Goal: Task Accomplishment & Management: Use online tool/utility

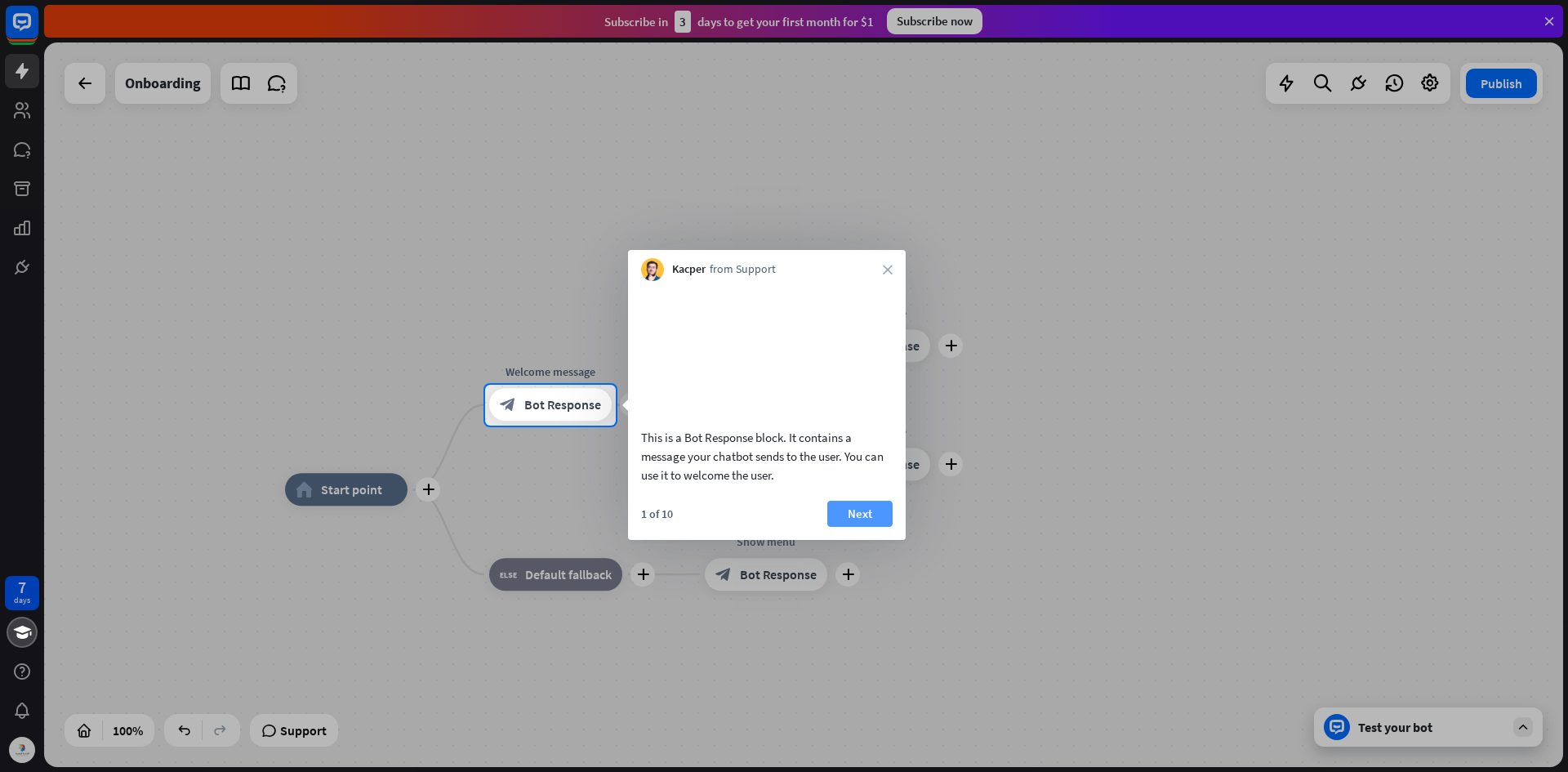
click at [863, 527] on button "Next" at bounding box center [860, 514] width 65 height 26
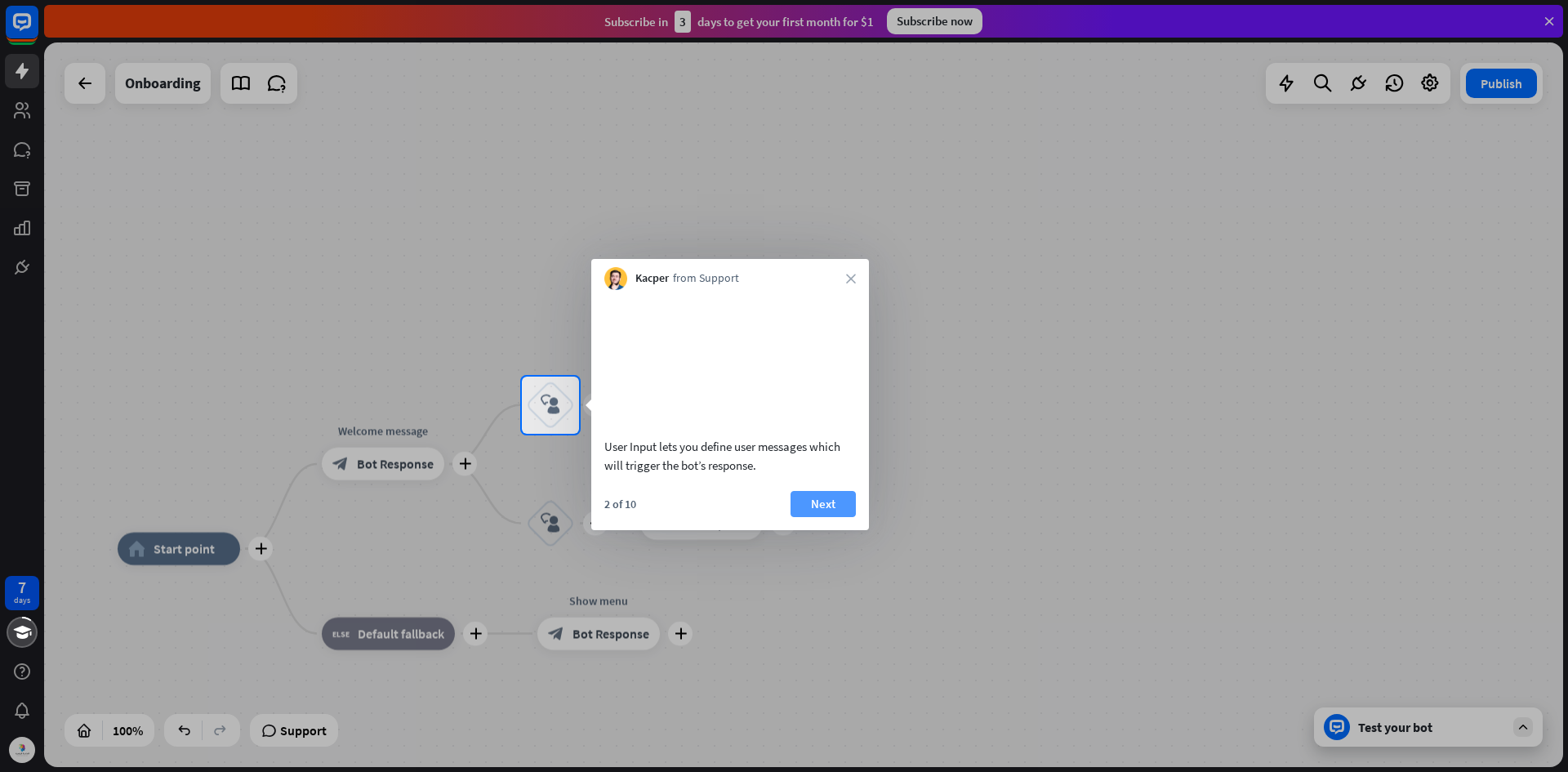
click at [834, 518] on button "Next" at bounding box center [823, 504] width 65 height 26
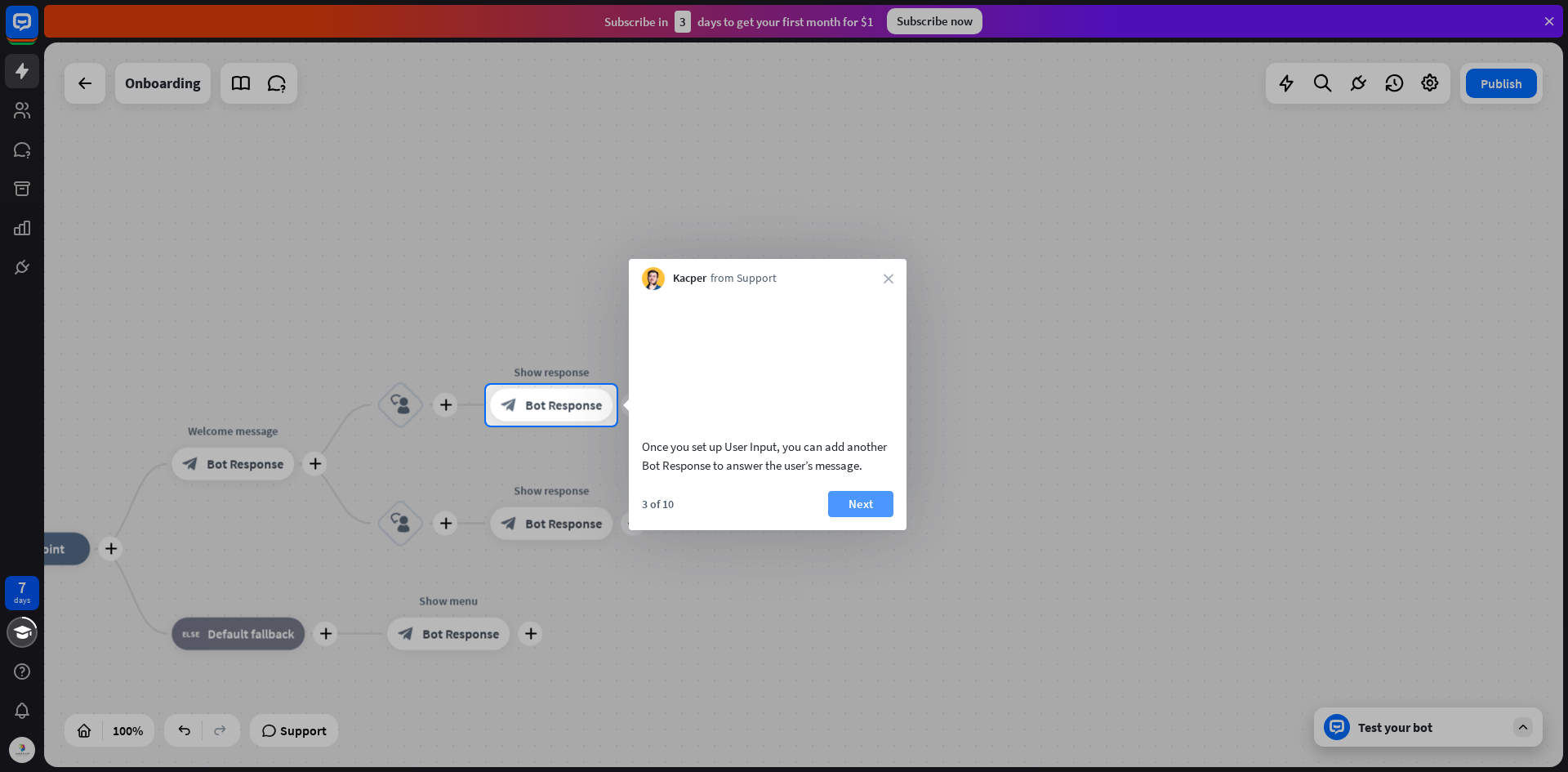
click at [876, 518] on button "Next" at bounding box center [861, 504] width 65 height 26
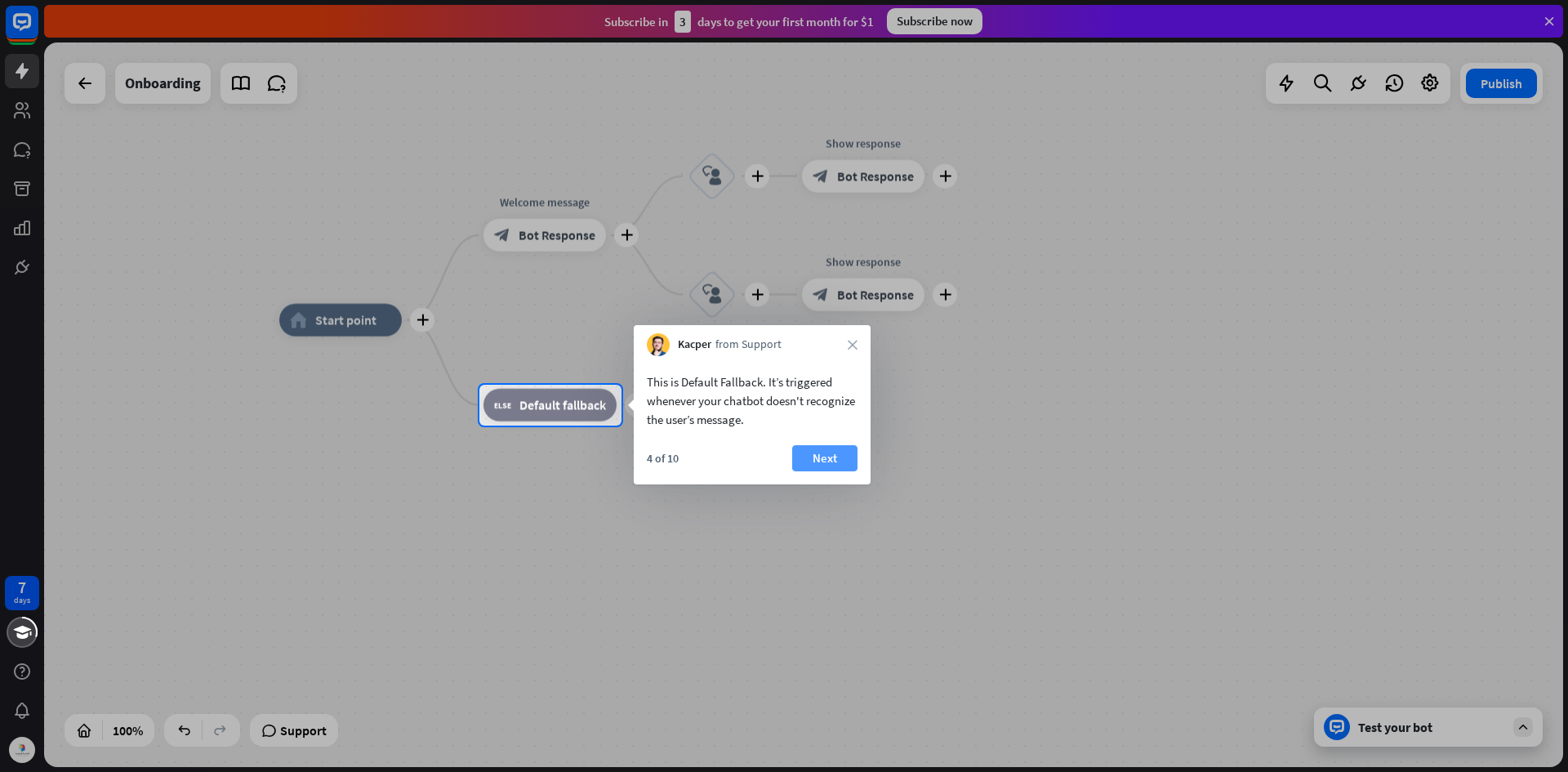
click at [815, 461] on button "Next" at bounding box center [824, 459] width 65 height 26
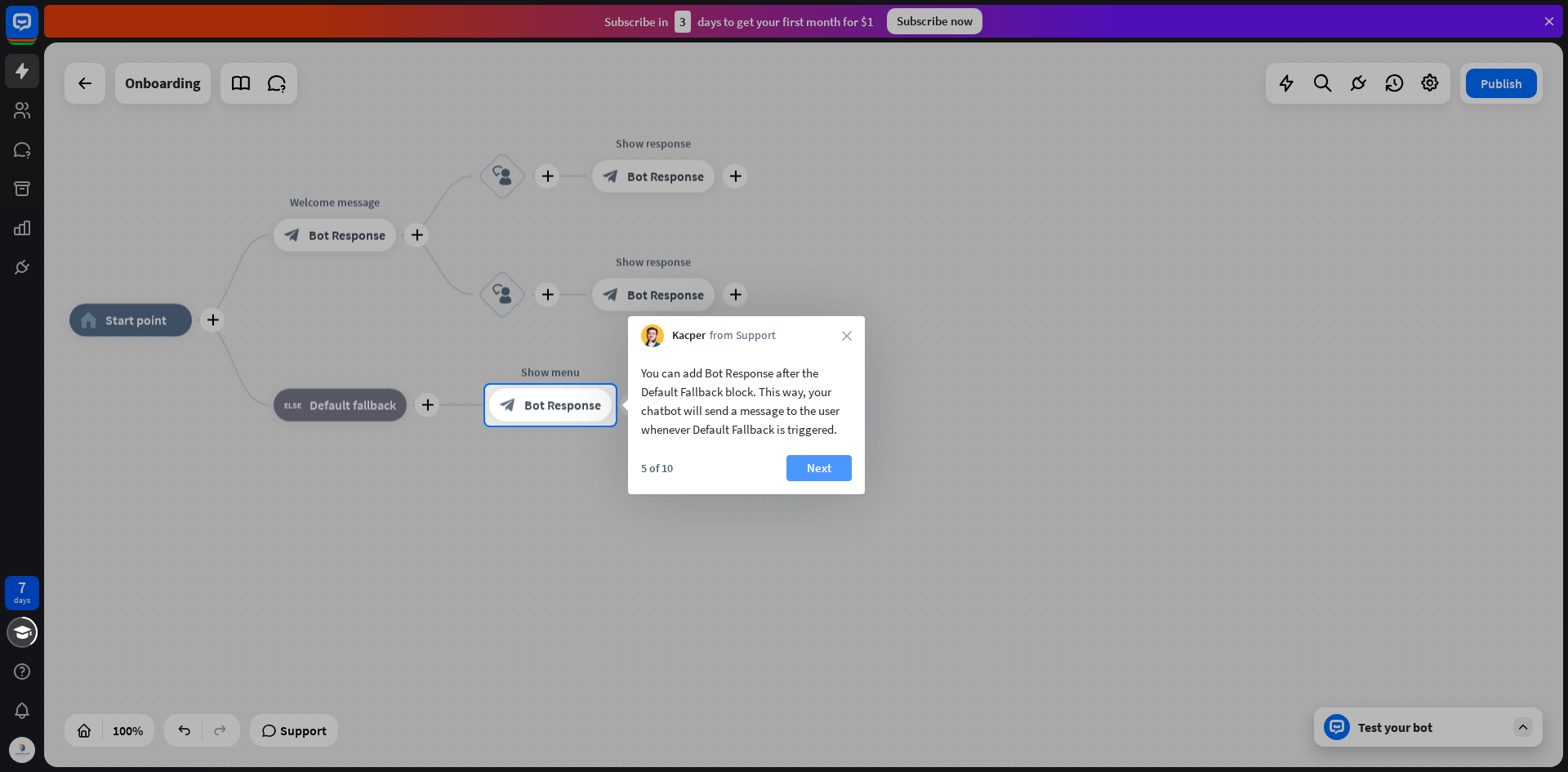
click at [824, 467] on button "Next" at bounding box center [819, 468] width 65 height 26
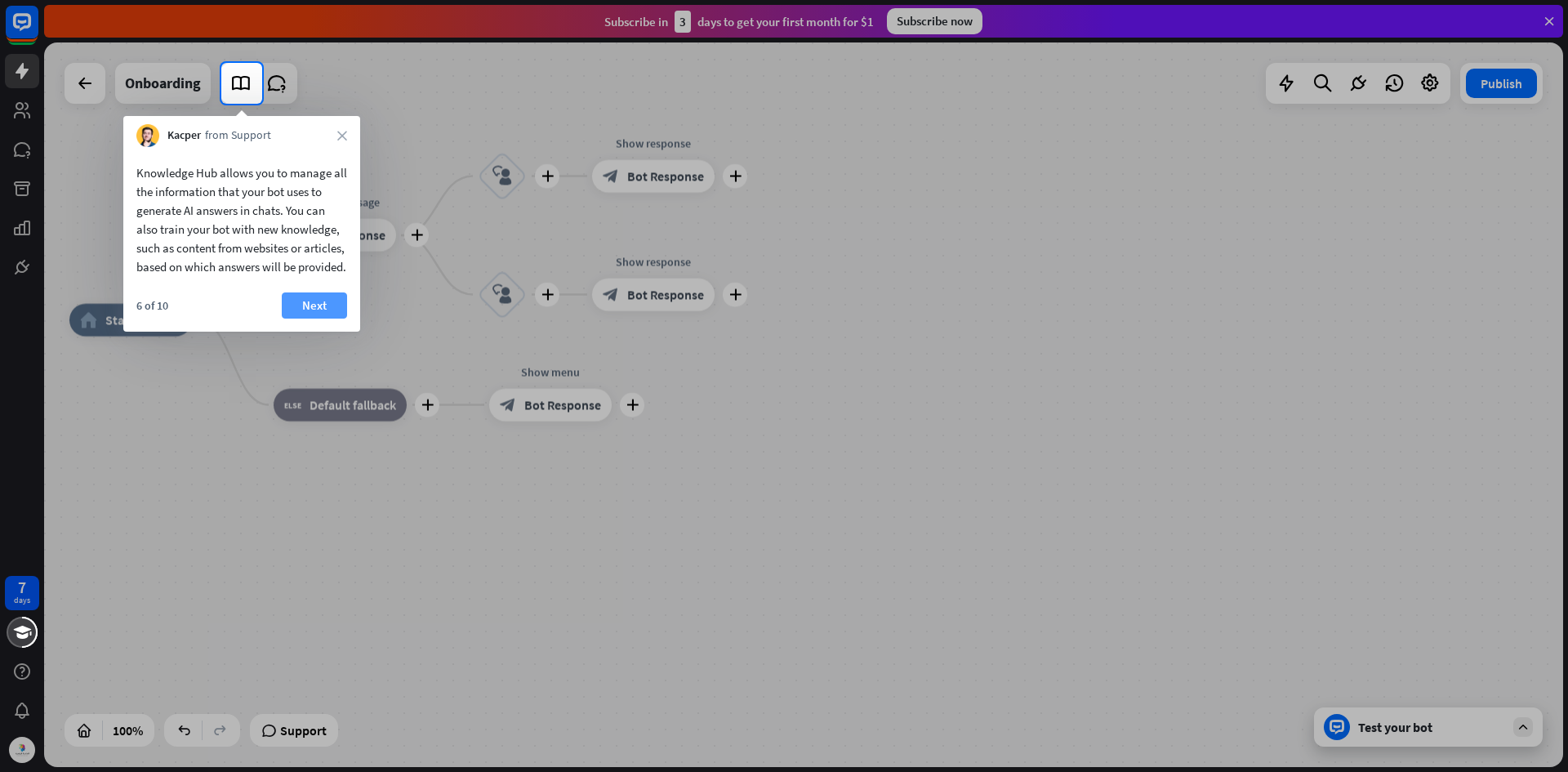
click at [313, 319] on button "Next" at bounding box center [314, 305] width 65 height 26
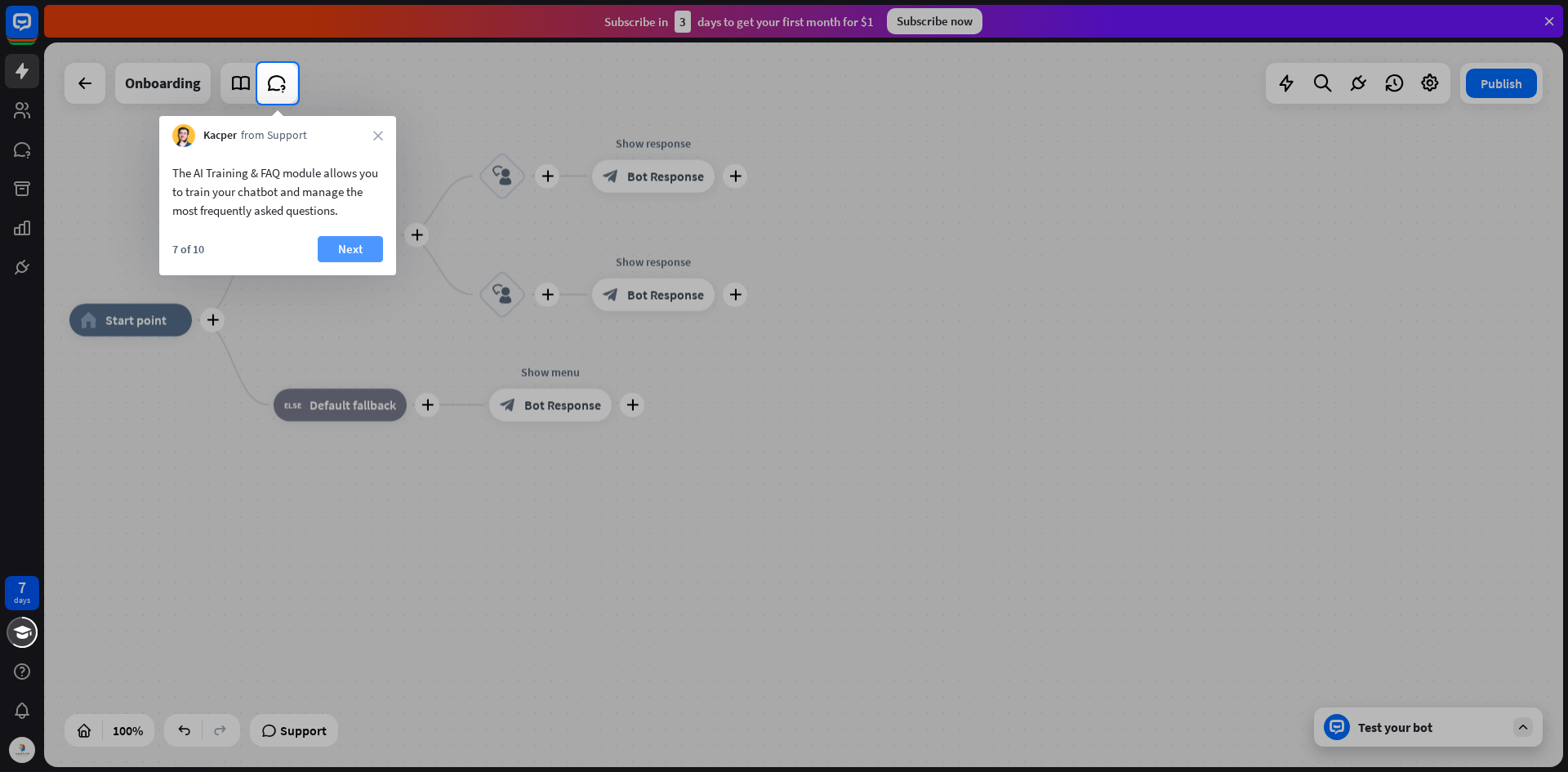
click at [333, 253] on button "Next" at bounding box center [350, 249] width 65 height 26
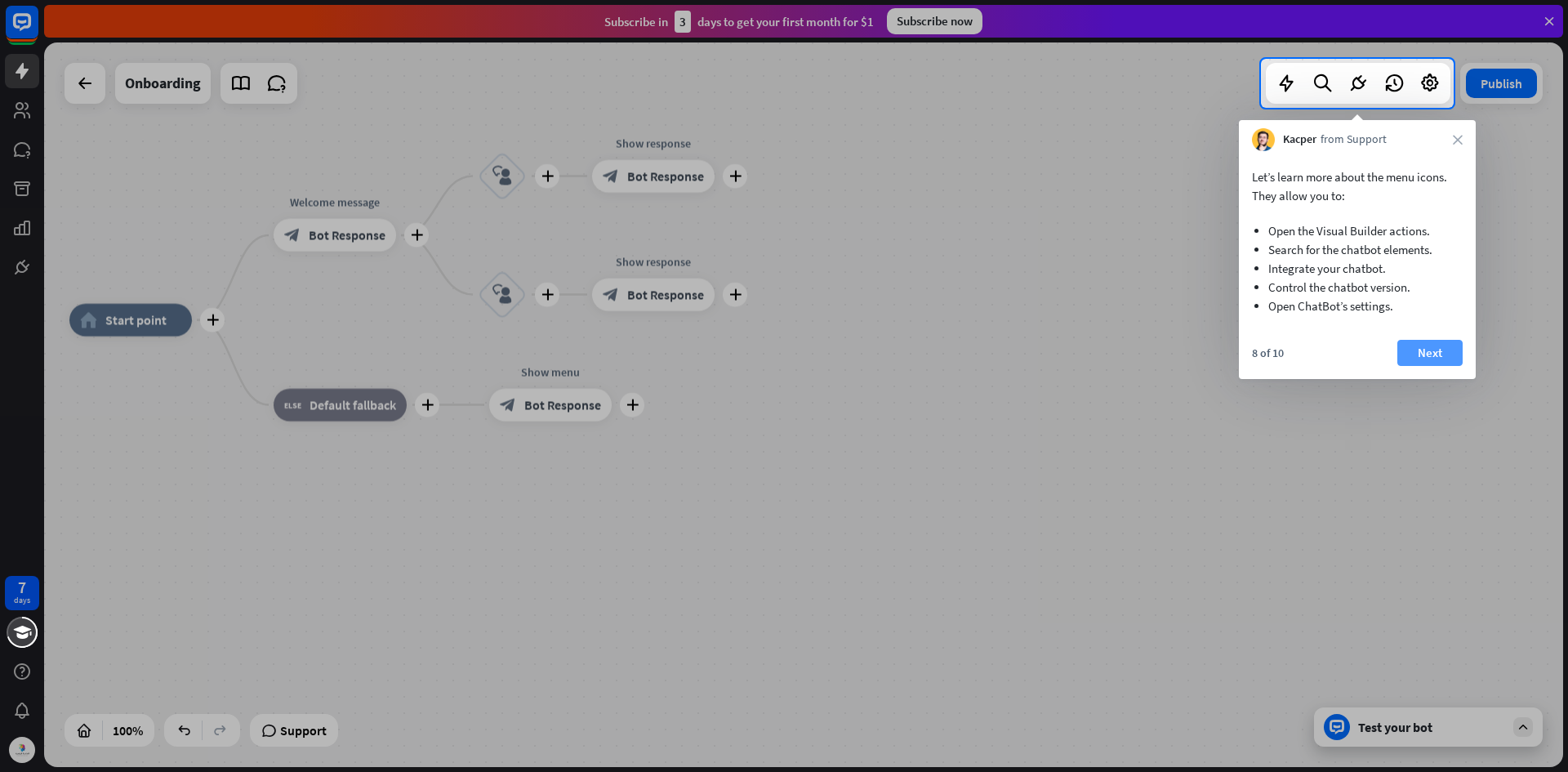
click at [1430, 353] on button "Next" at bounding box center [1430, 353] width 65 height 26
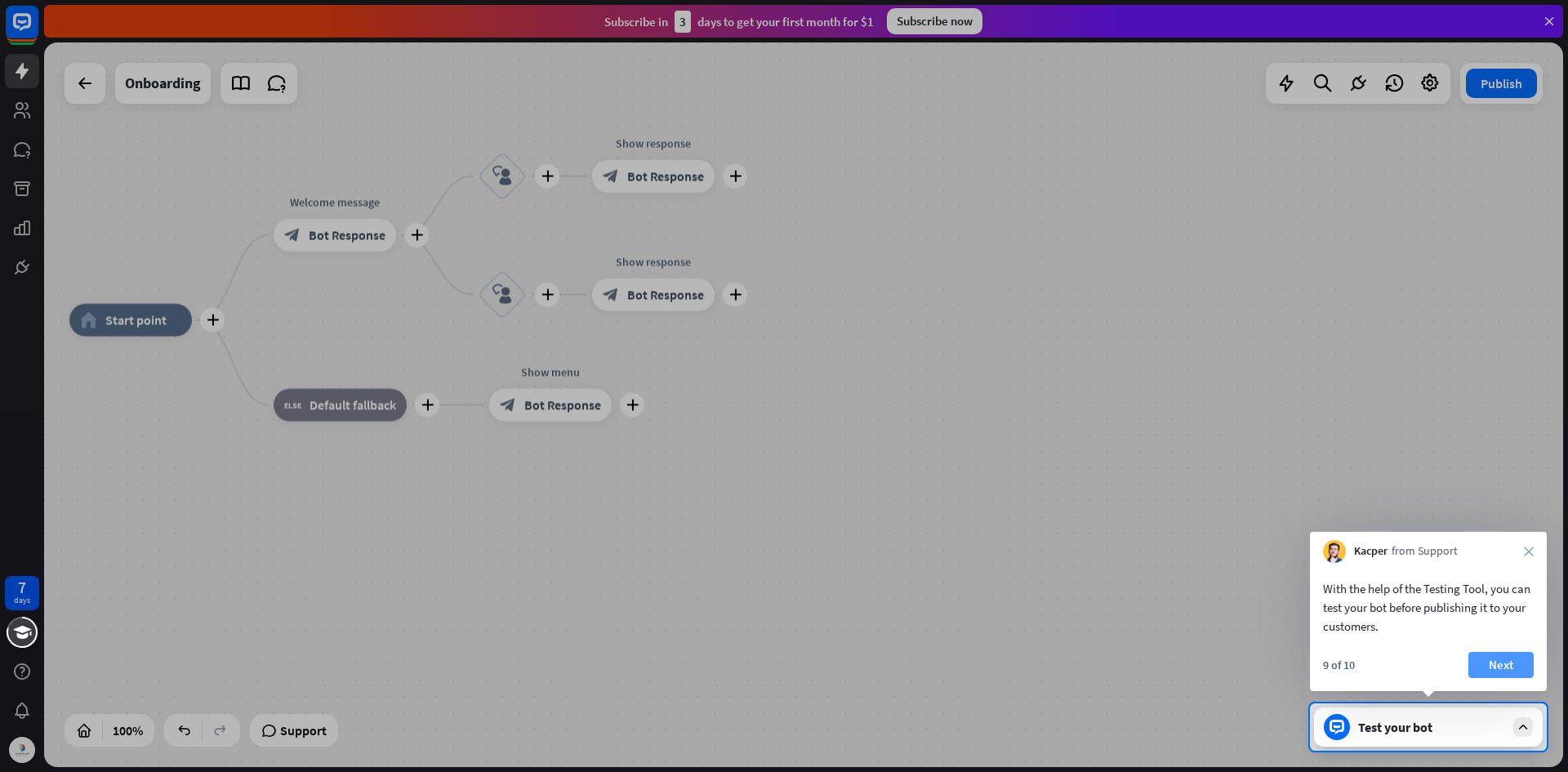
click at [1507, 665] on button "Next" at bounding box center [1501, 665] width 65 height 26
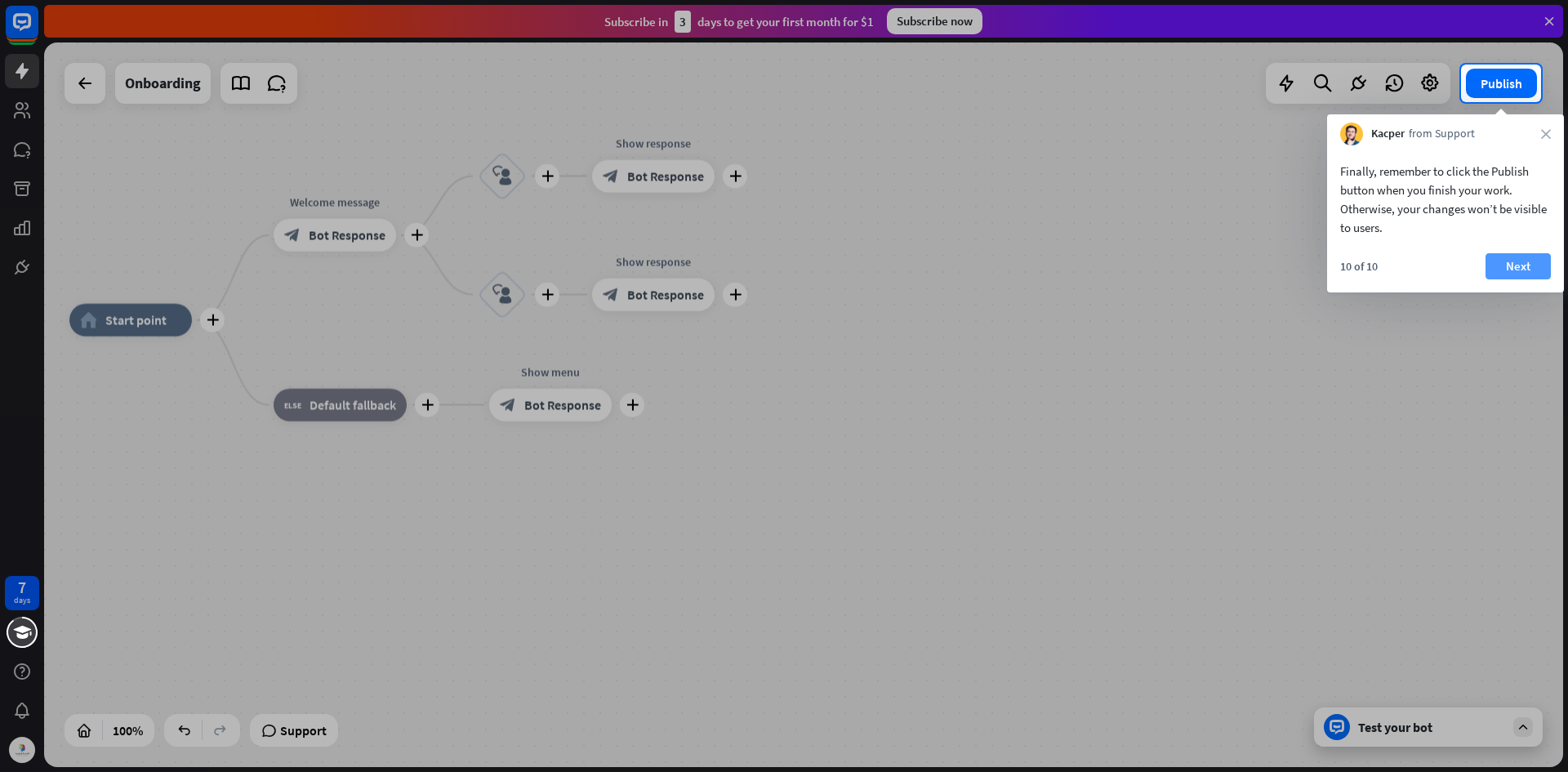
click at [1491, 259] on button "Next" at bounding box center [1518, 267] width 65 height 26
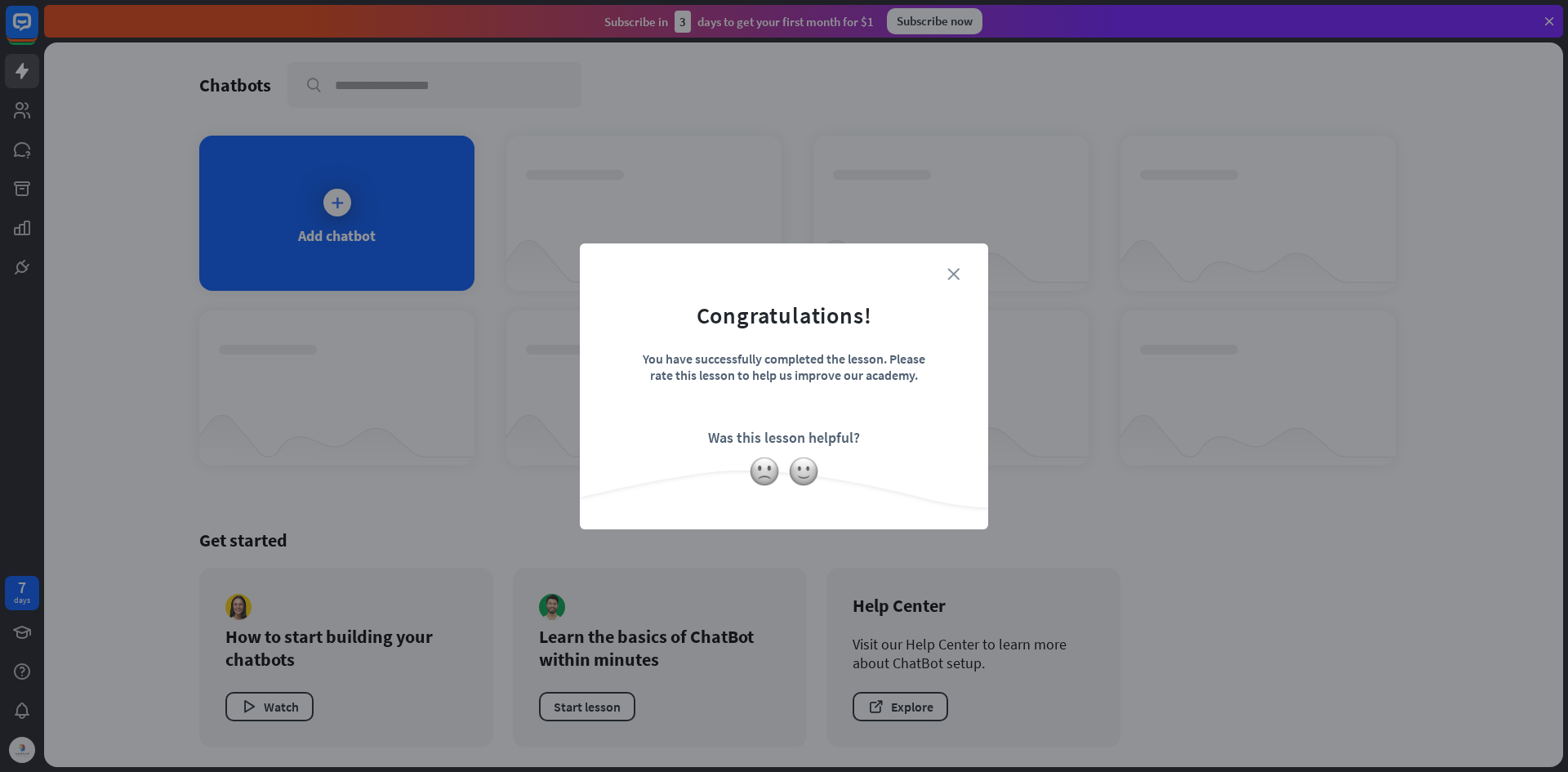
click at [952, 276] on icon "close" at bounding box center [954, 274] width 12 height 12
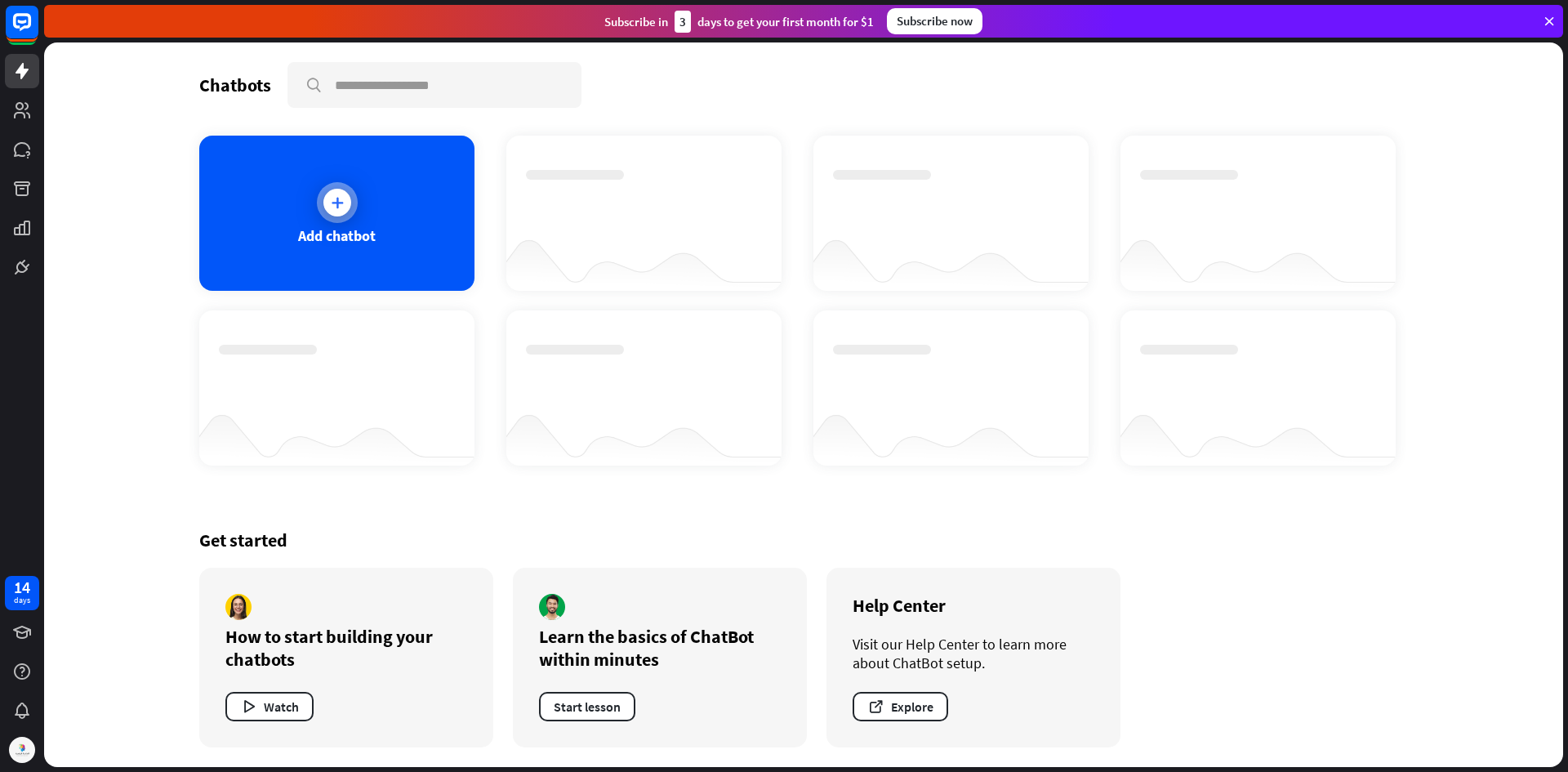
click at [321, 202] on div at bounding box center [337, 202] width 40 height 40
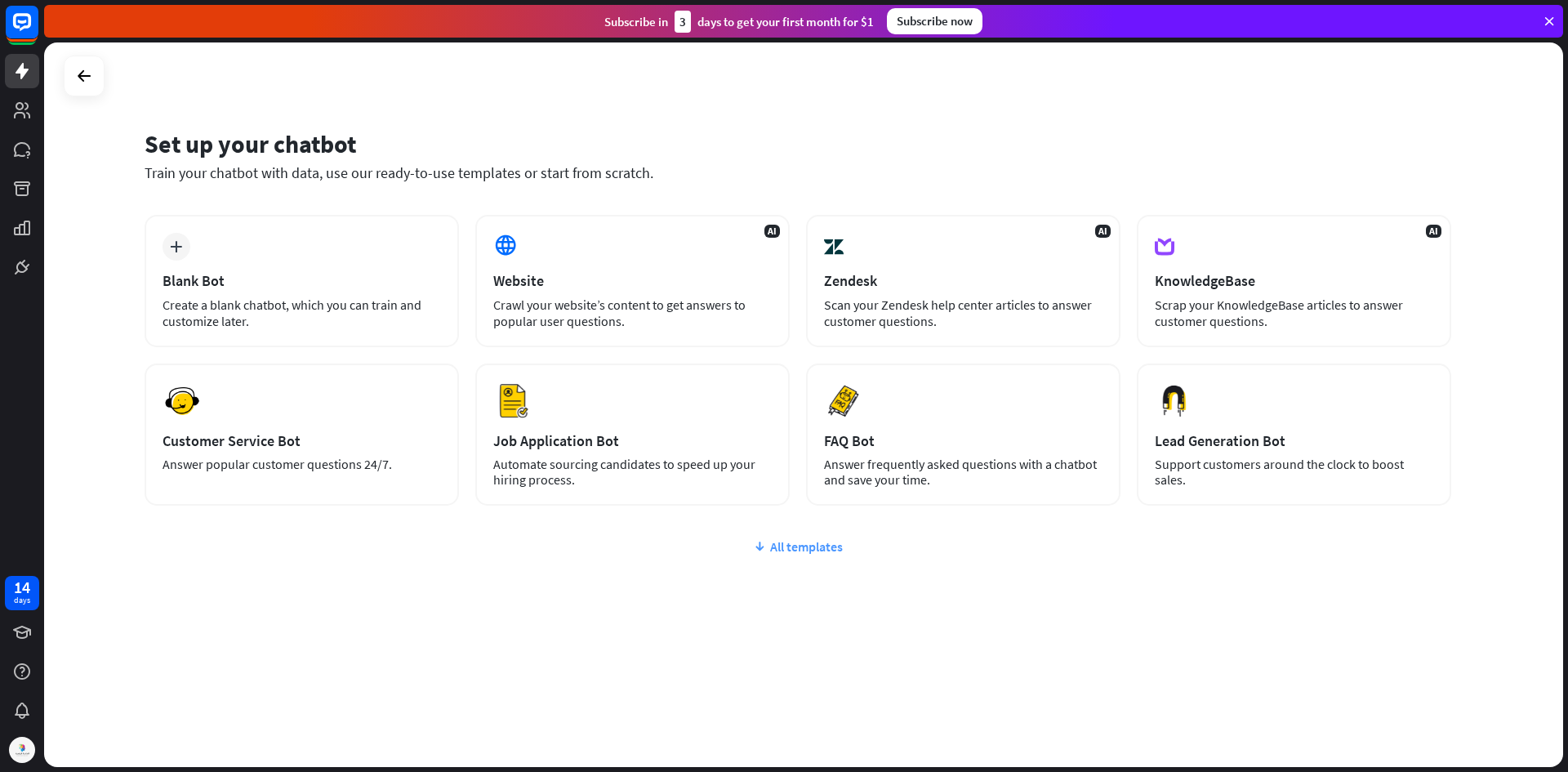
click at [812, 546] on div "All templates" at bounding box center [797, 547] width 1307 height 17
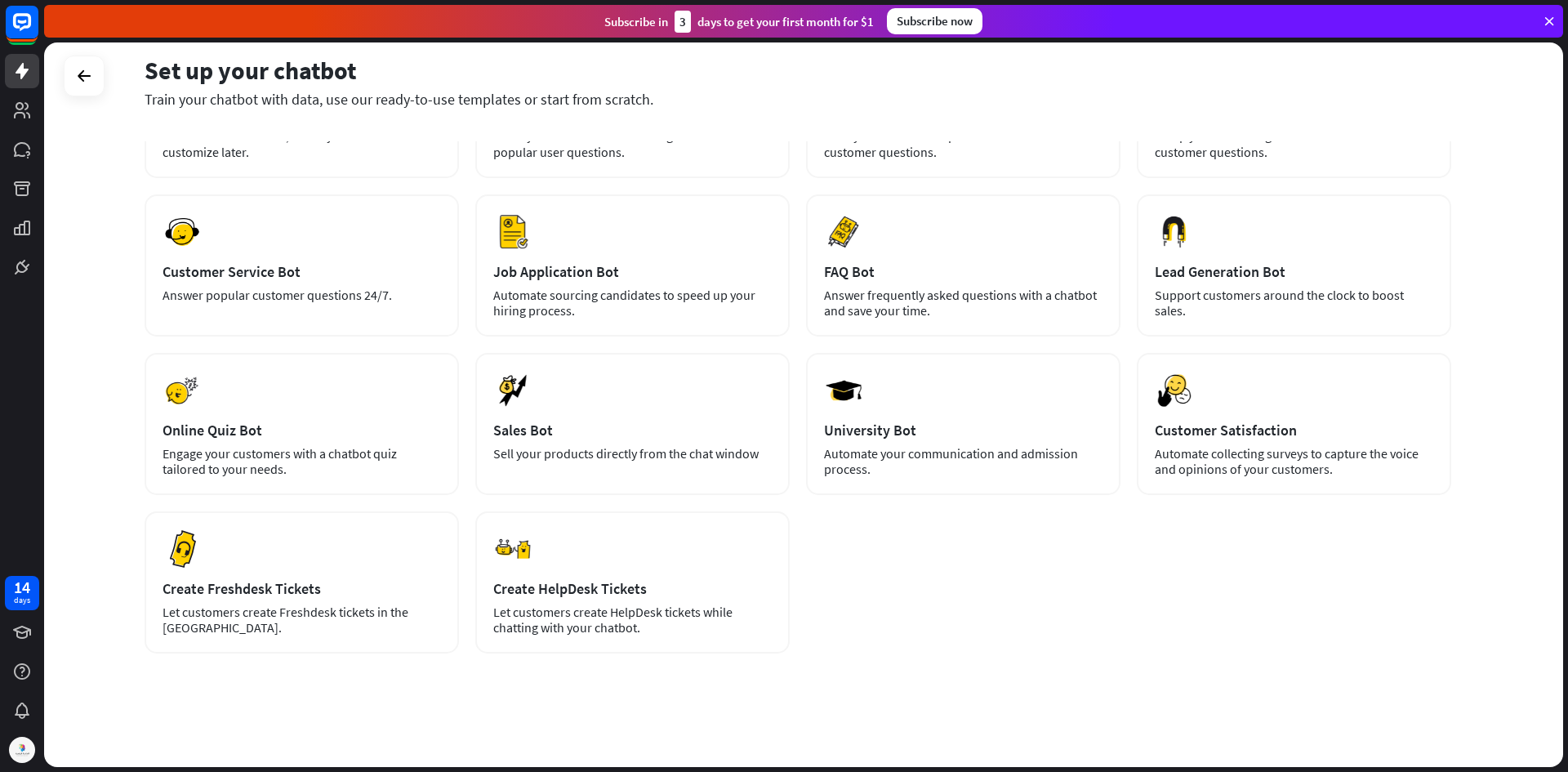
scroll to position [170, 0]
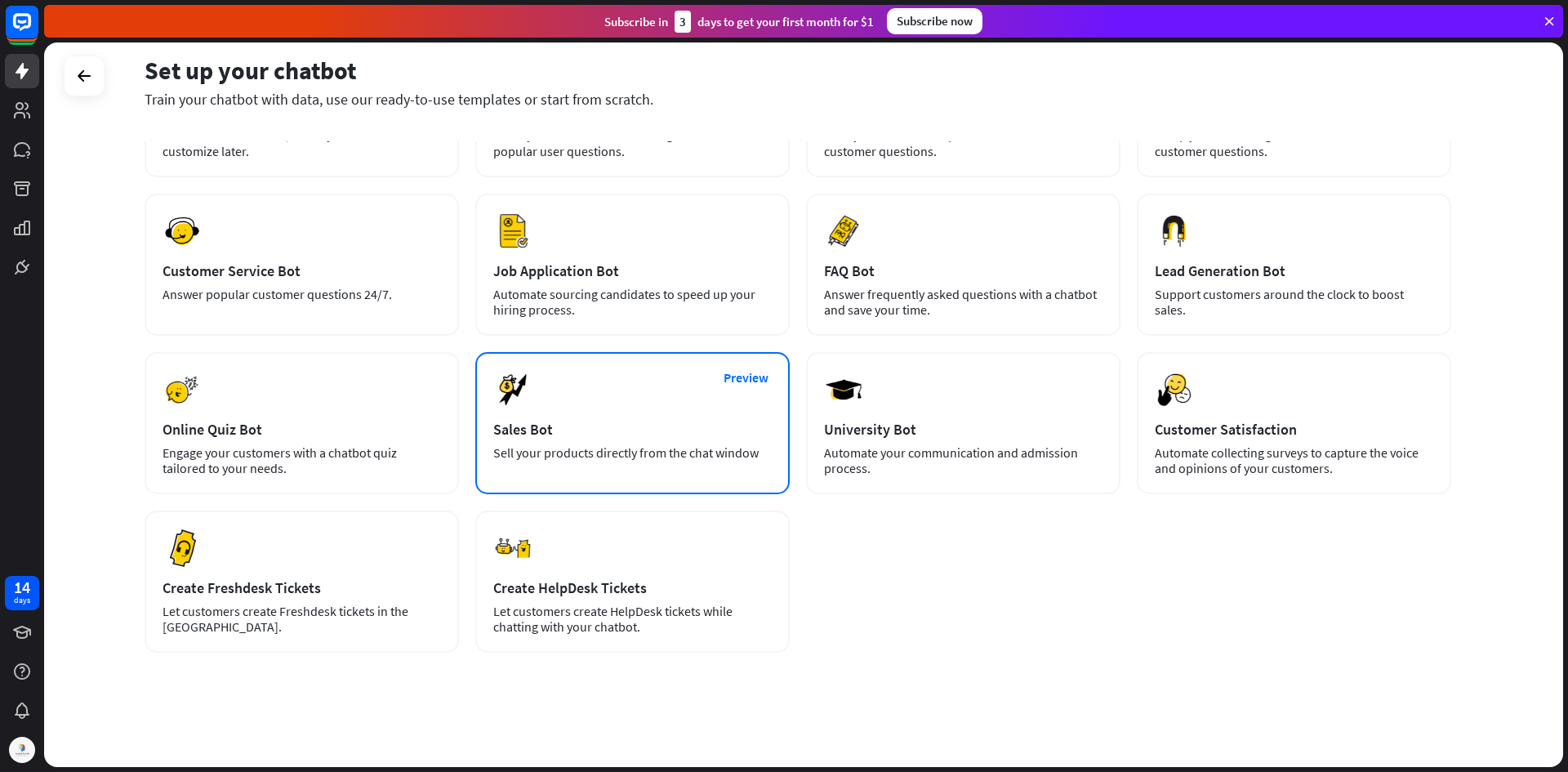
click at [558, 445] on div "Preview Sales Bot Sell your products directly from the chat window" at bounding box center [632, 423] width 314 height 142
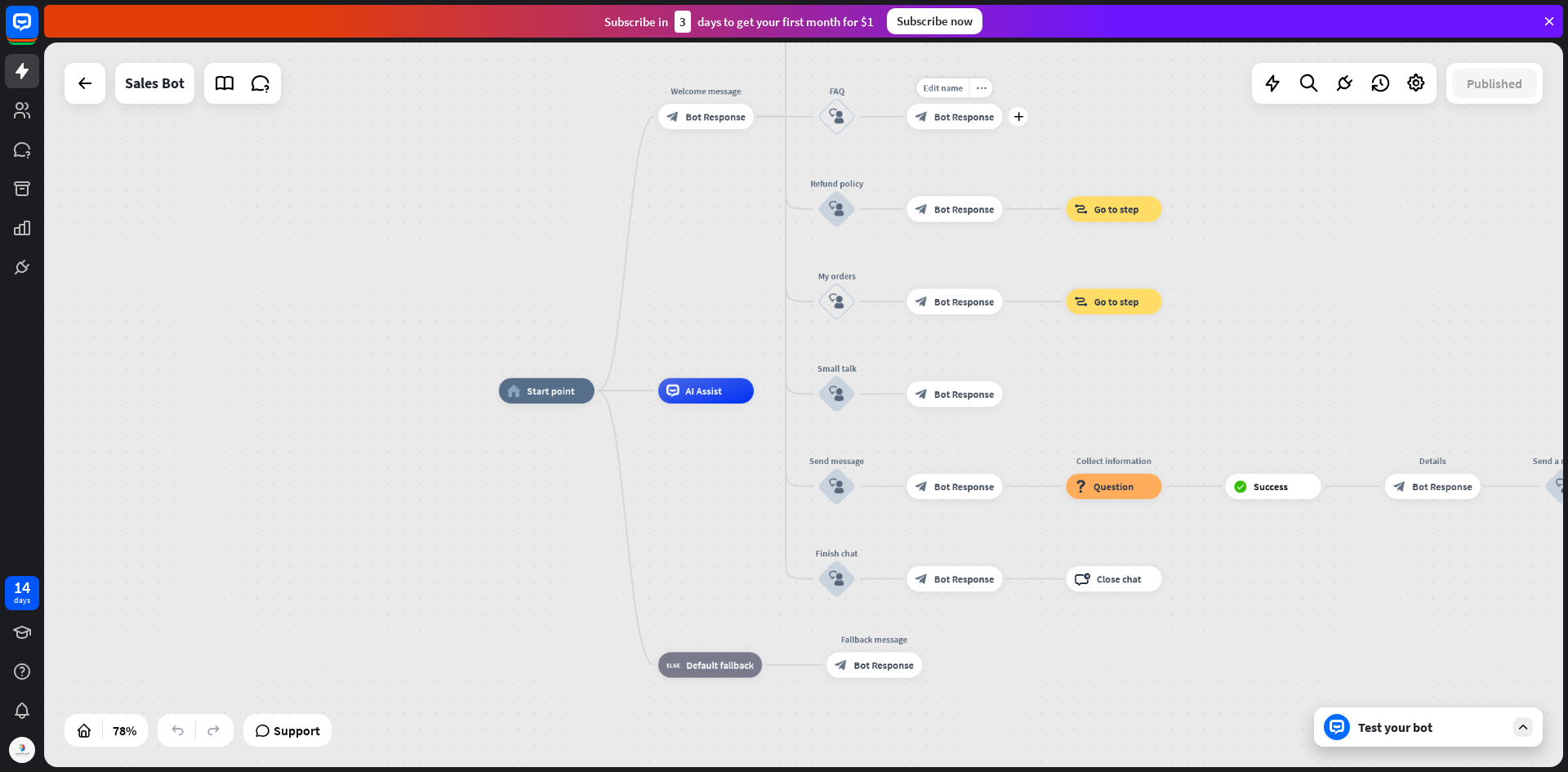
click at [964, 118] on span "Bot Response" at bounding box center [964, 116] width 60 height 13
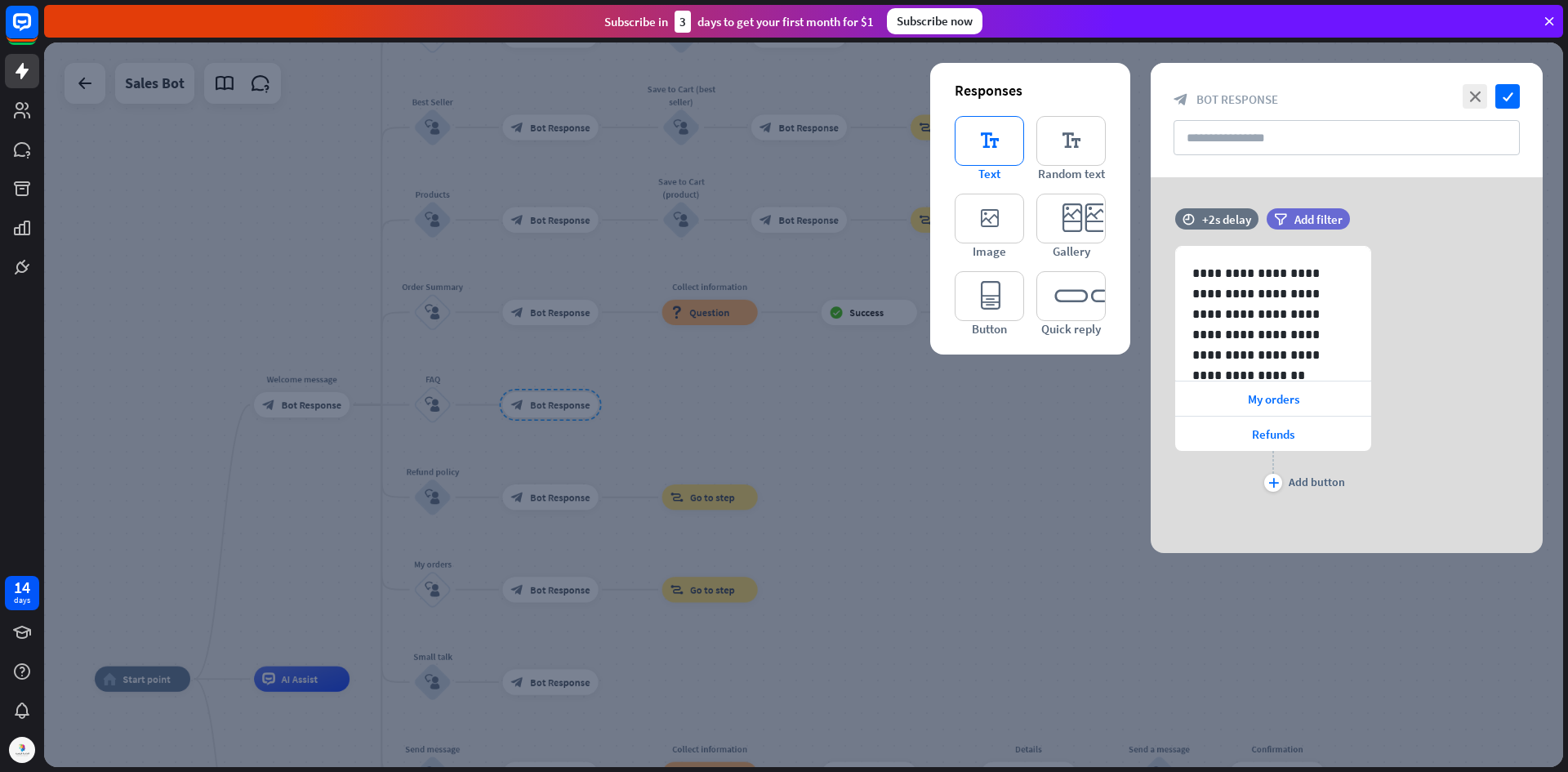
click at [985, 129] on icon "editor_text" at bounding box center [989, 141] width 70 height 50
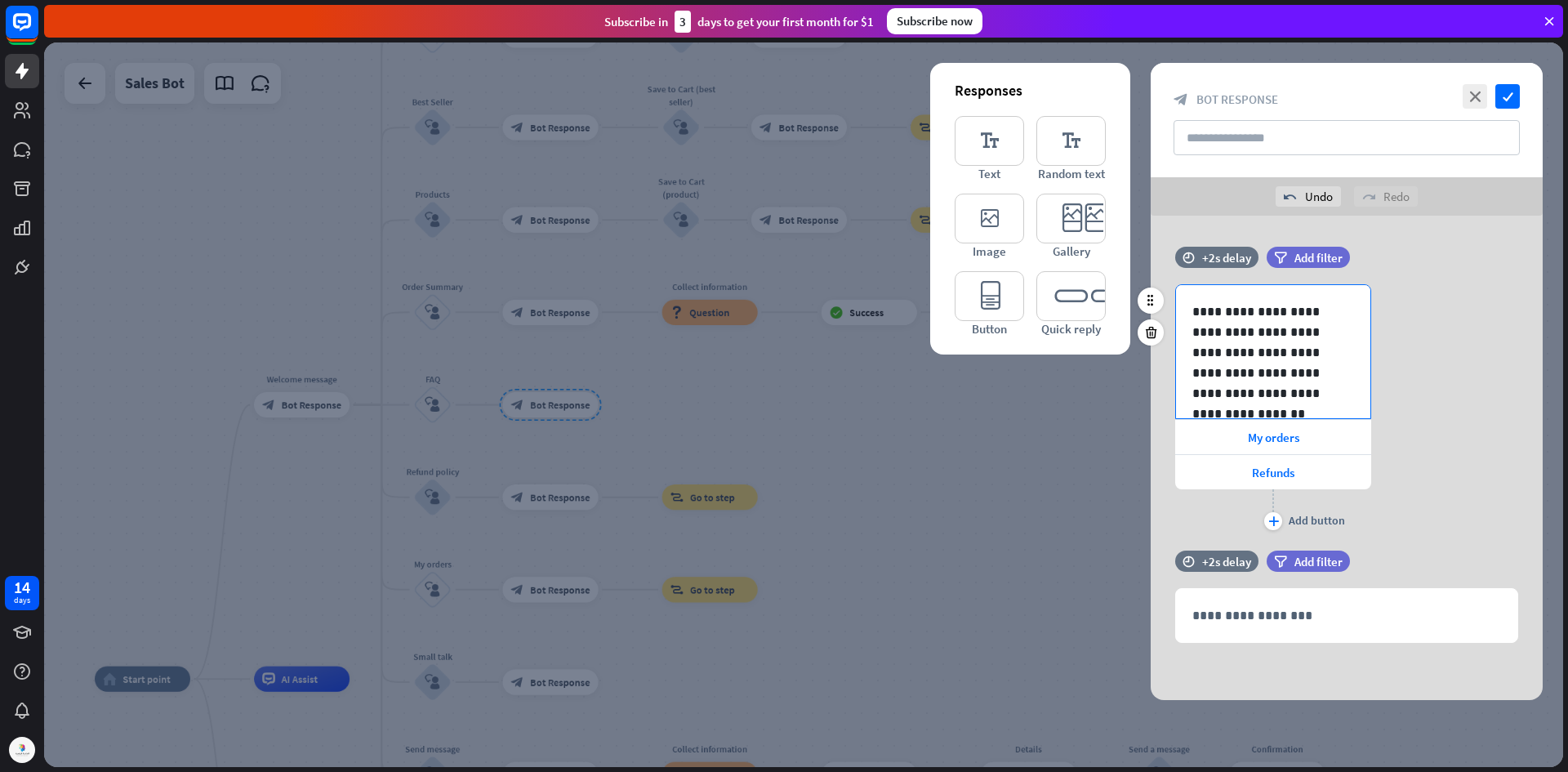
click at [1314, 377] on p "**********" at bounding box center [1267, 352] width 150 height 102
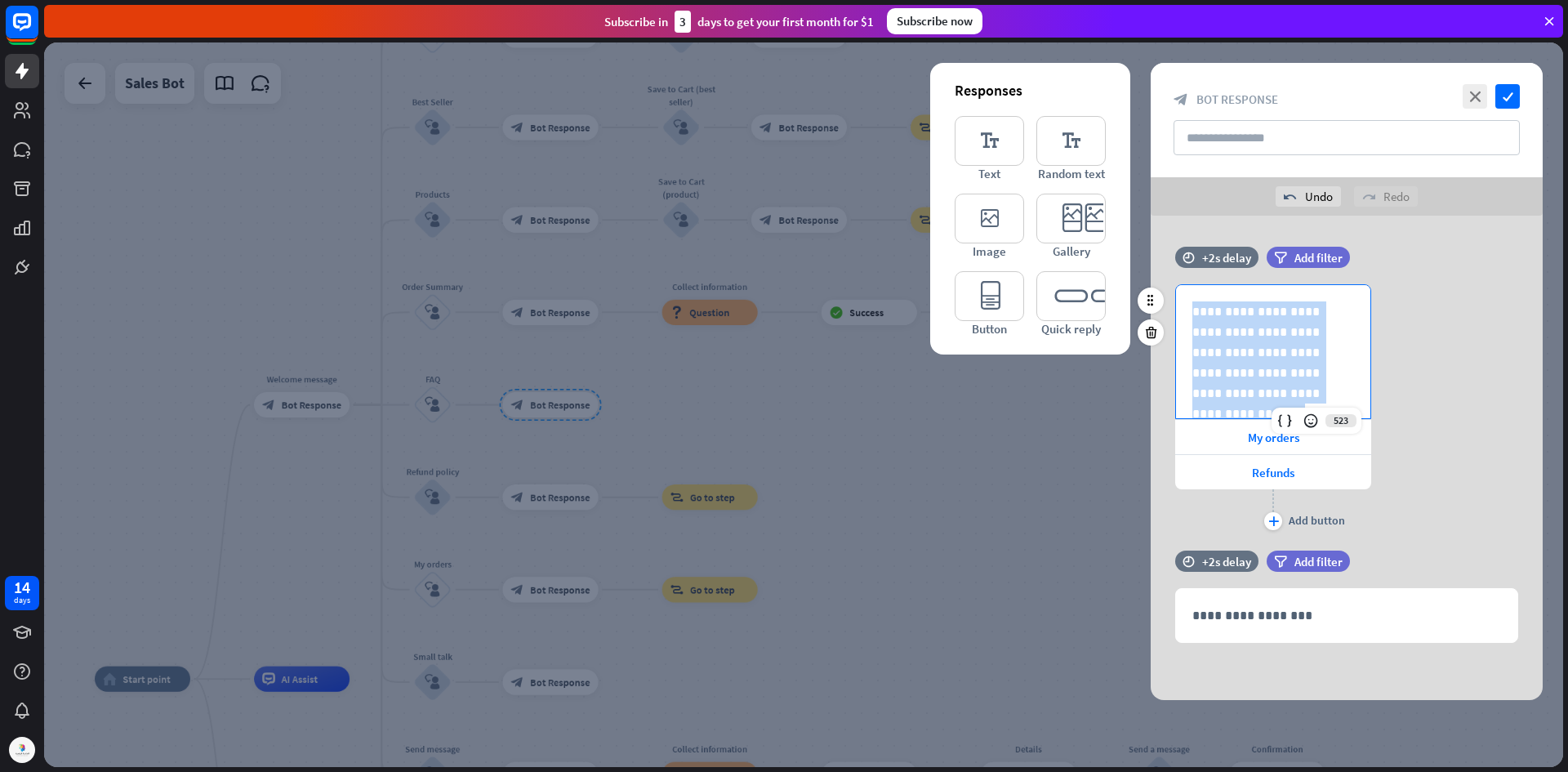
click at [1314, 377] on p "**********" at bounding box center [1267, 352] width 150 height 102
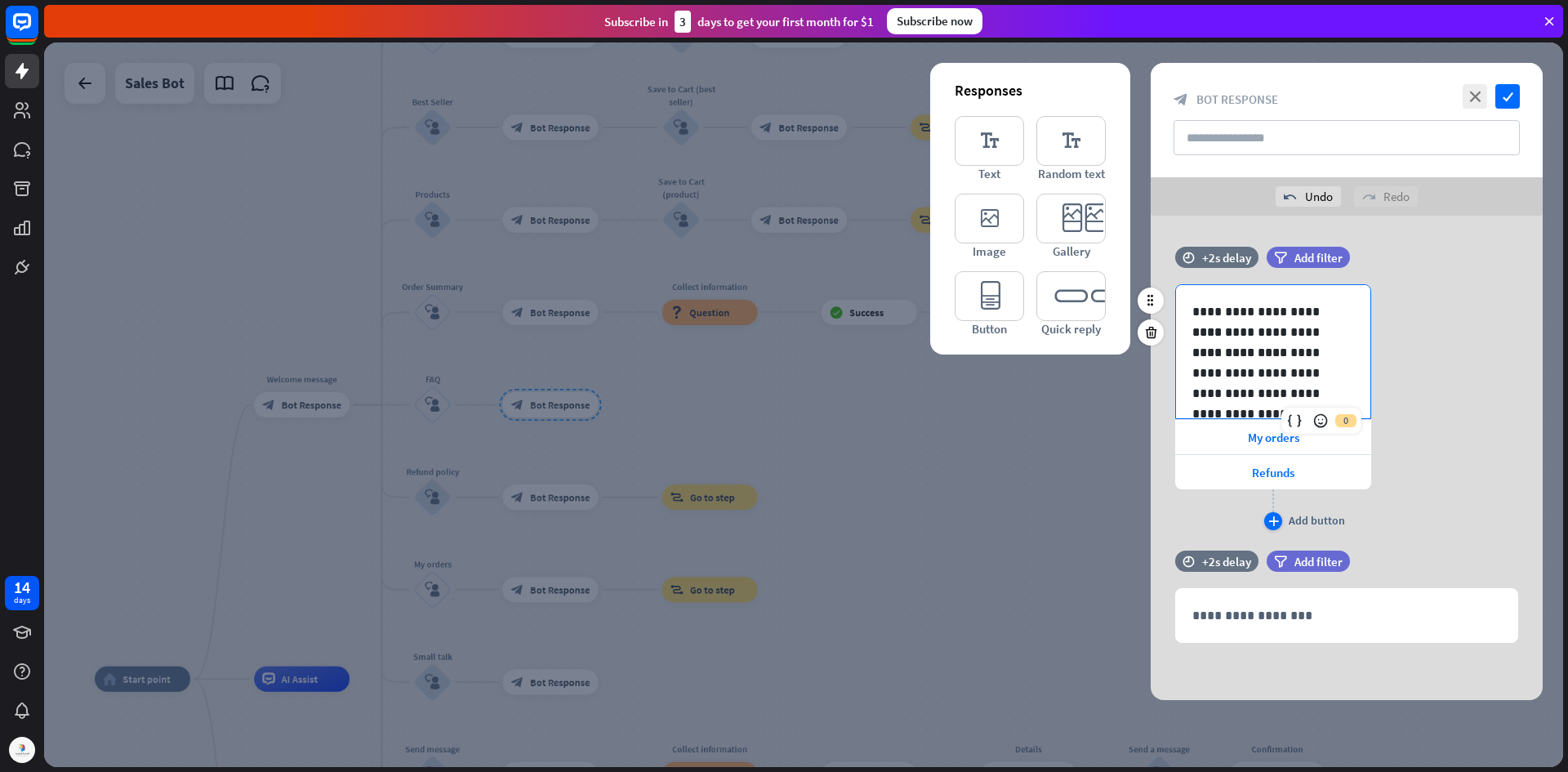
click at [1274, 516] on div "plus" at bounding box center [1273, 521] width 18 height 18
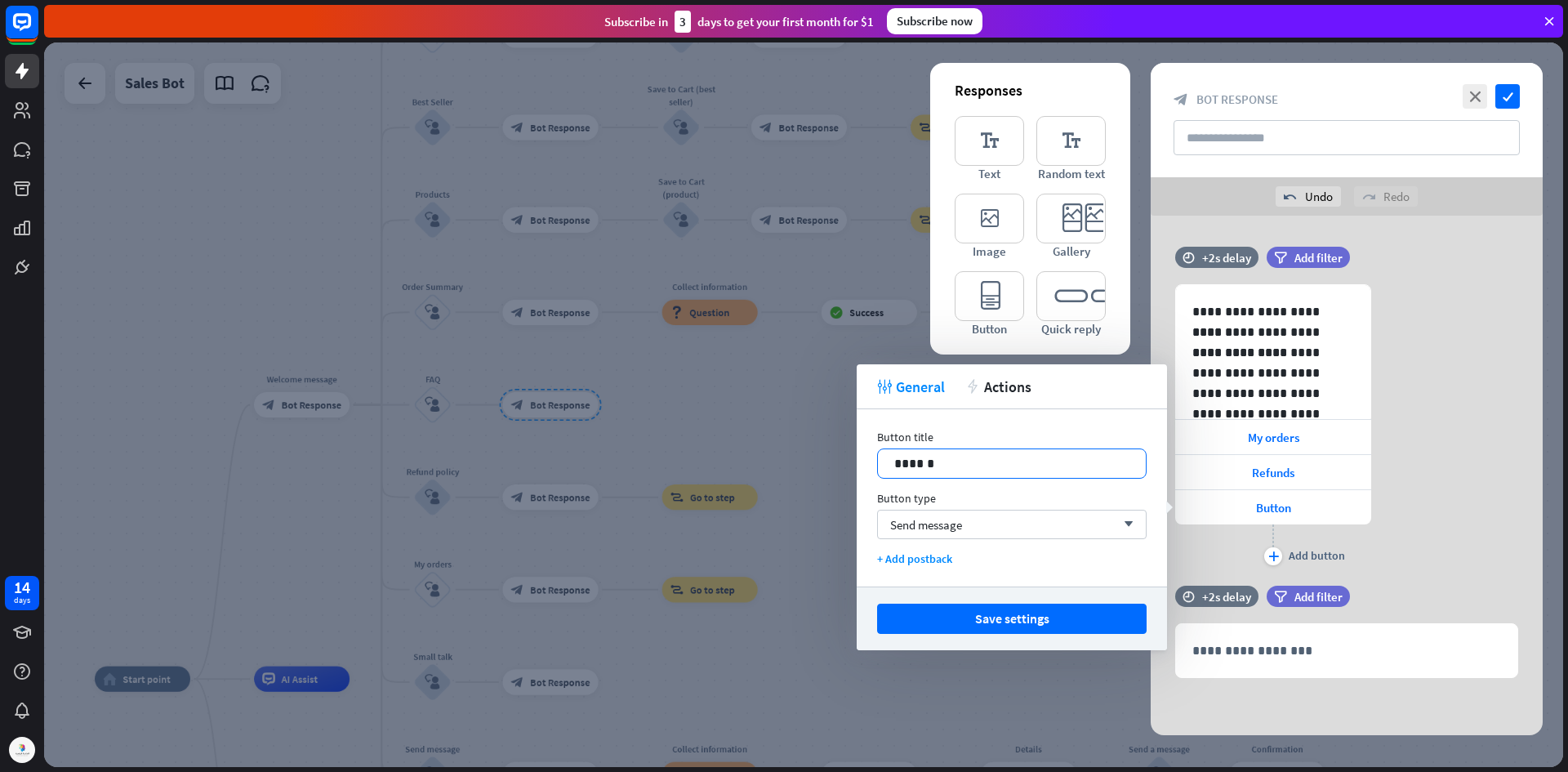
click at [1013, 459] on p "******" at bounding box center [1011, 463] width 235 height 20
click at [1020, 620] on button "Save settings" at bounding box center [1012, 619] width 269 height 30
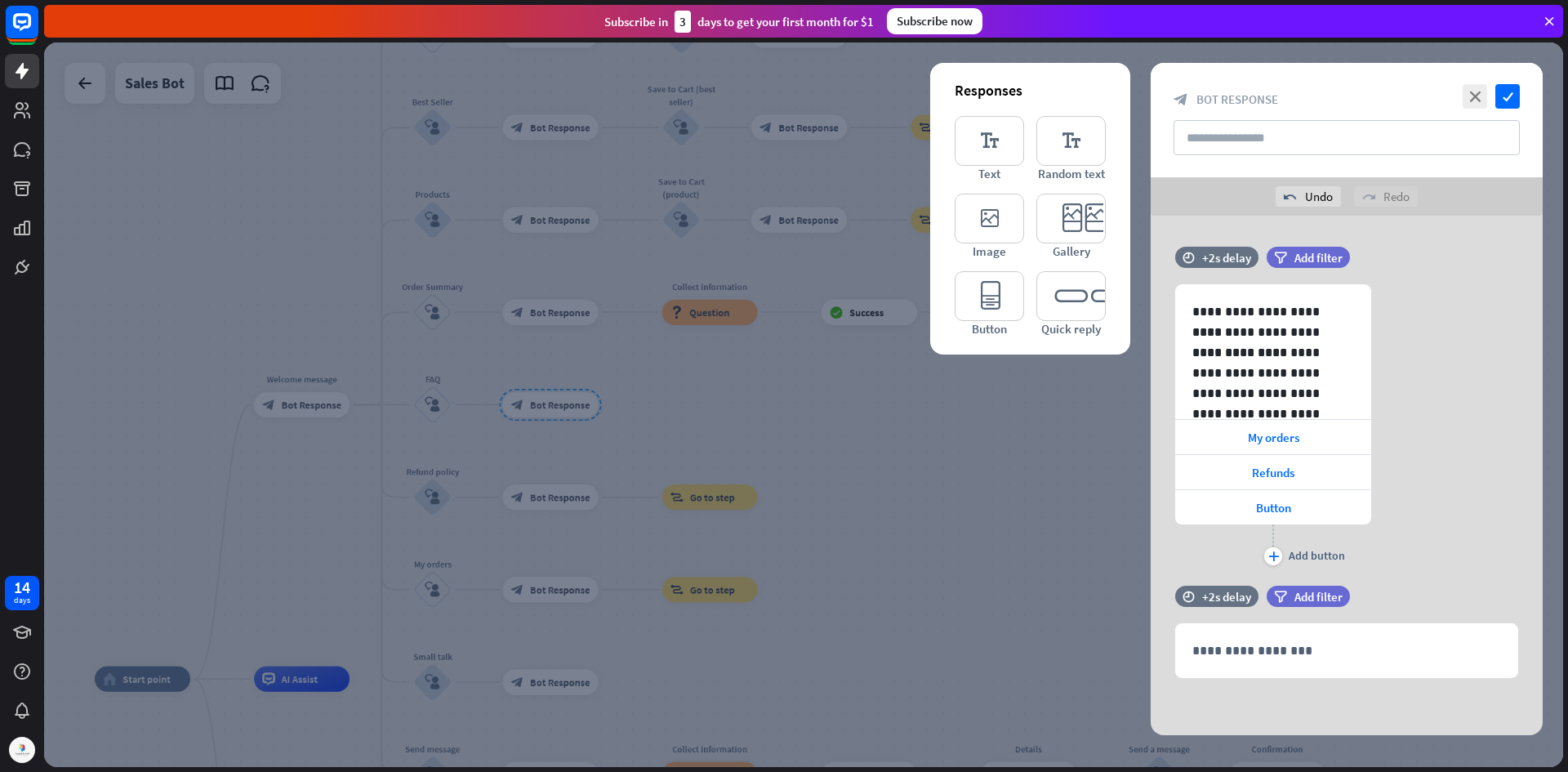
click at [980, 514] on div at bounding box center [803, 404] width 1519 height 724
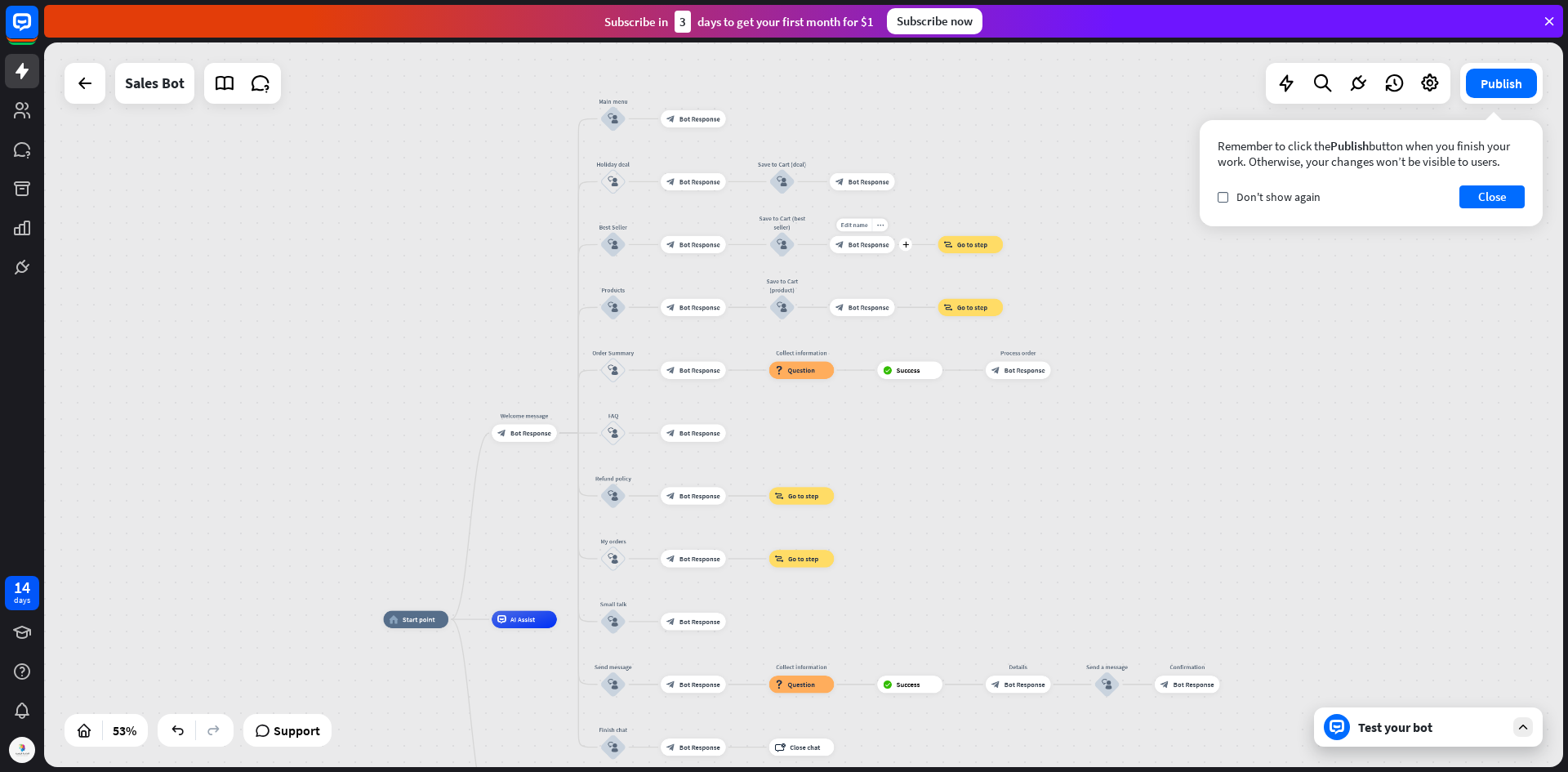
click at [889, 254] on div "Edit name more_horiz plus block_bot_response Bot Response" at bounding box center [862, 244] width 65 height 17
click at [965, 242] on span "Go to step" at bounding box center [972, 245] width 30 height 9
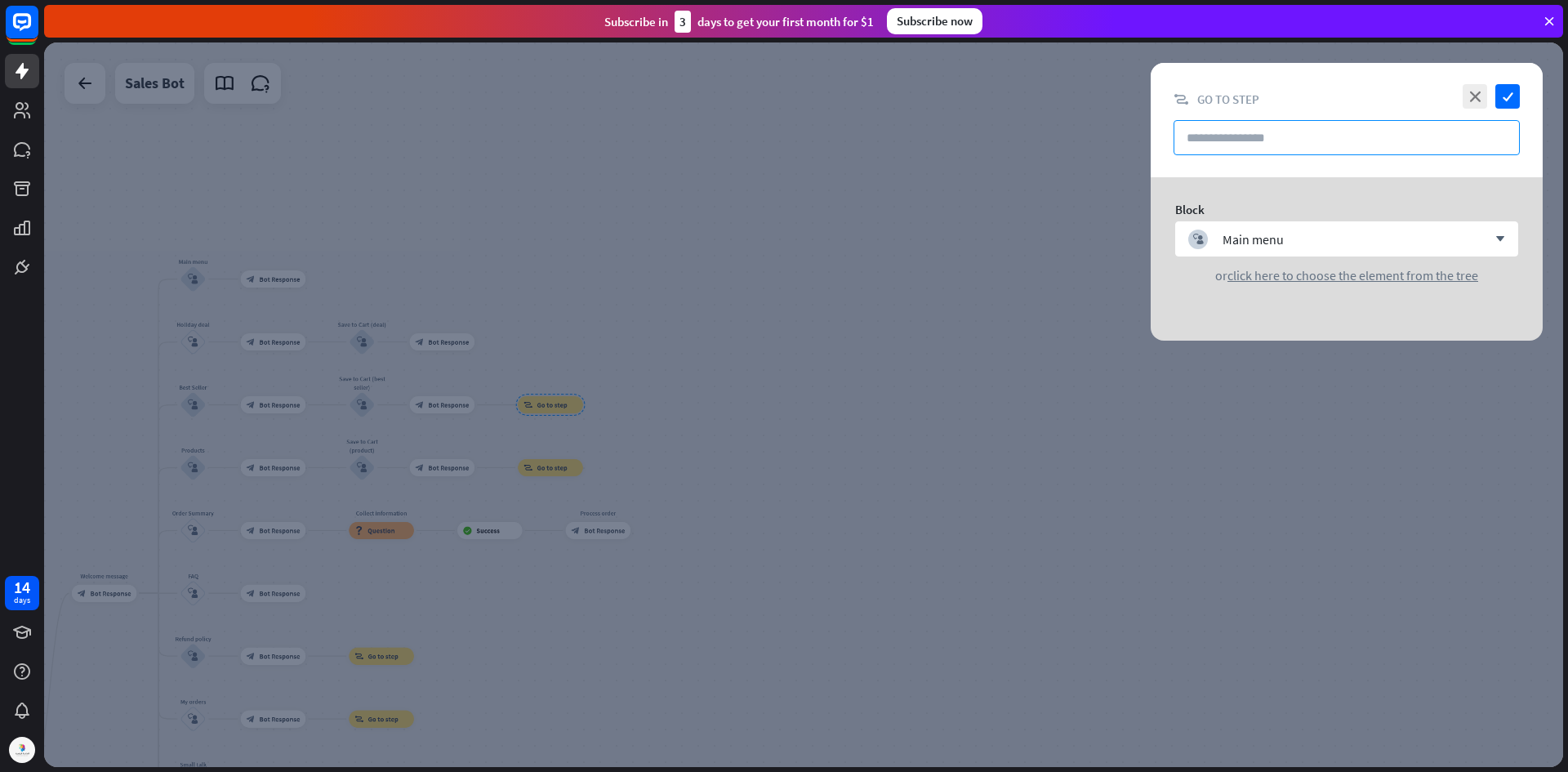
click at [1241, 141] on input "text" at bounding box center [1347, 137] width 347 height 35
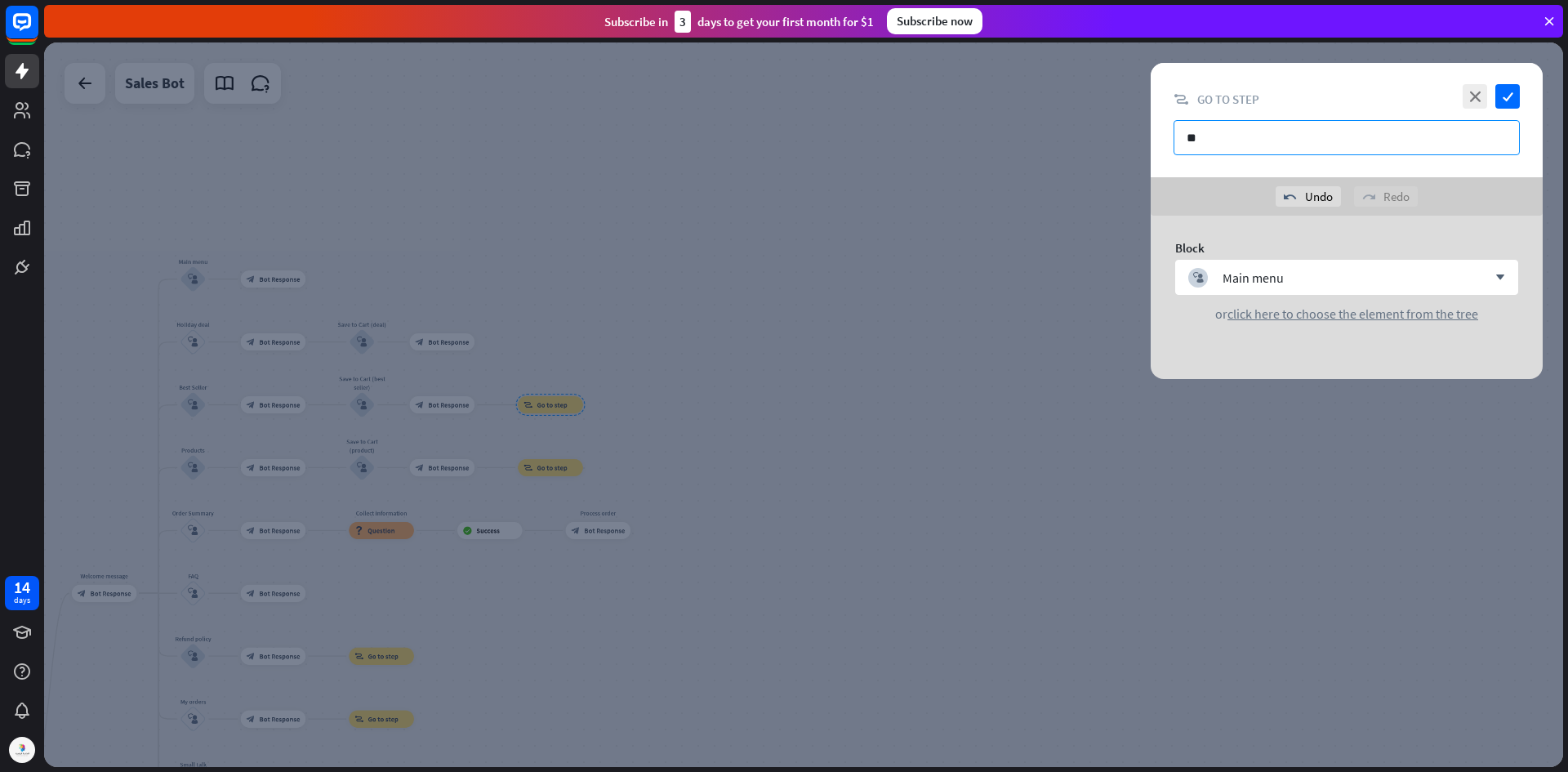
type input "*"
type input "******"
click at [1501, 98] on icon "check" at bounding box center [1507, 97] width 25 height 25
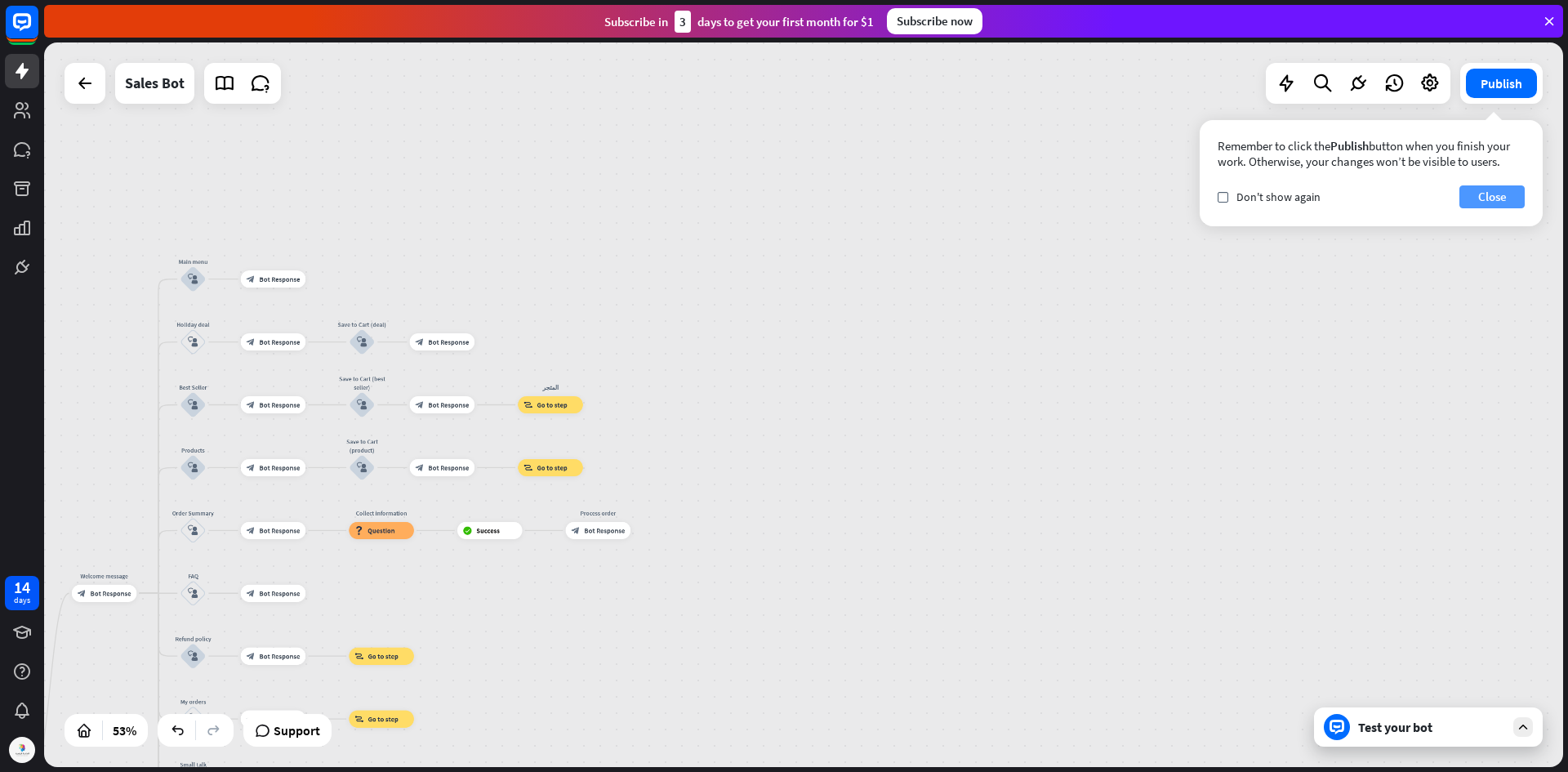
click at [1495, 195] on button "Close" at bounding box center [1492, 197] width 65 height 23
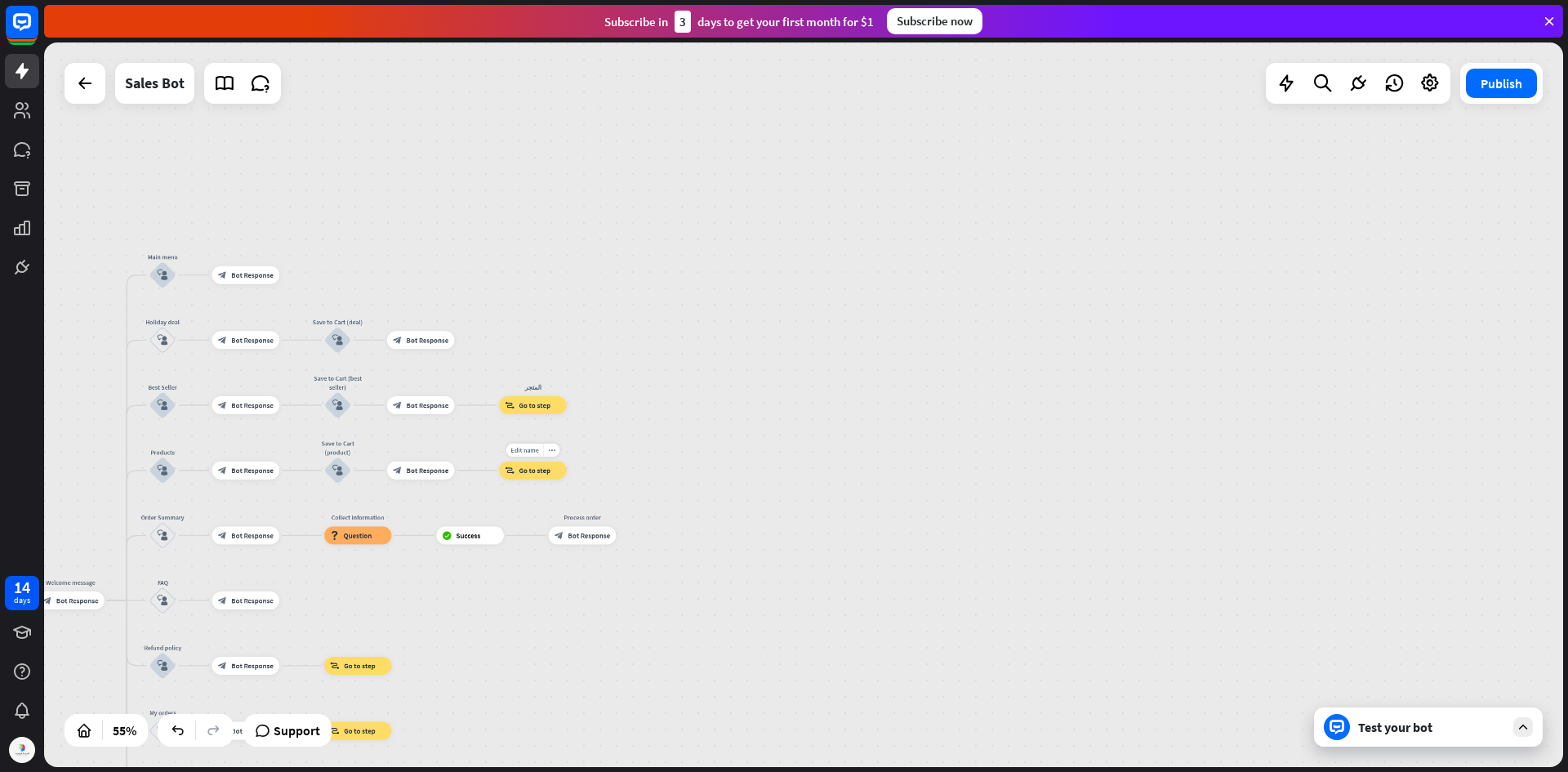
click at [539, 474] on span "Go to step" at bounding box center [534, 470] width 31 height 9
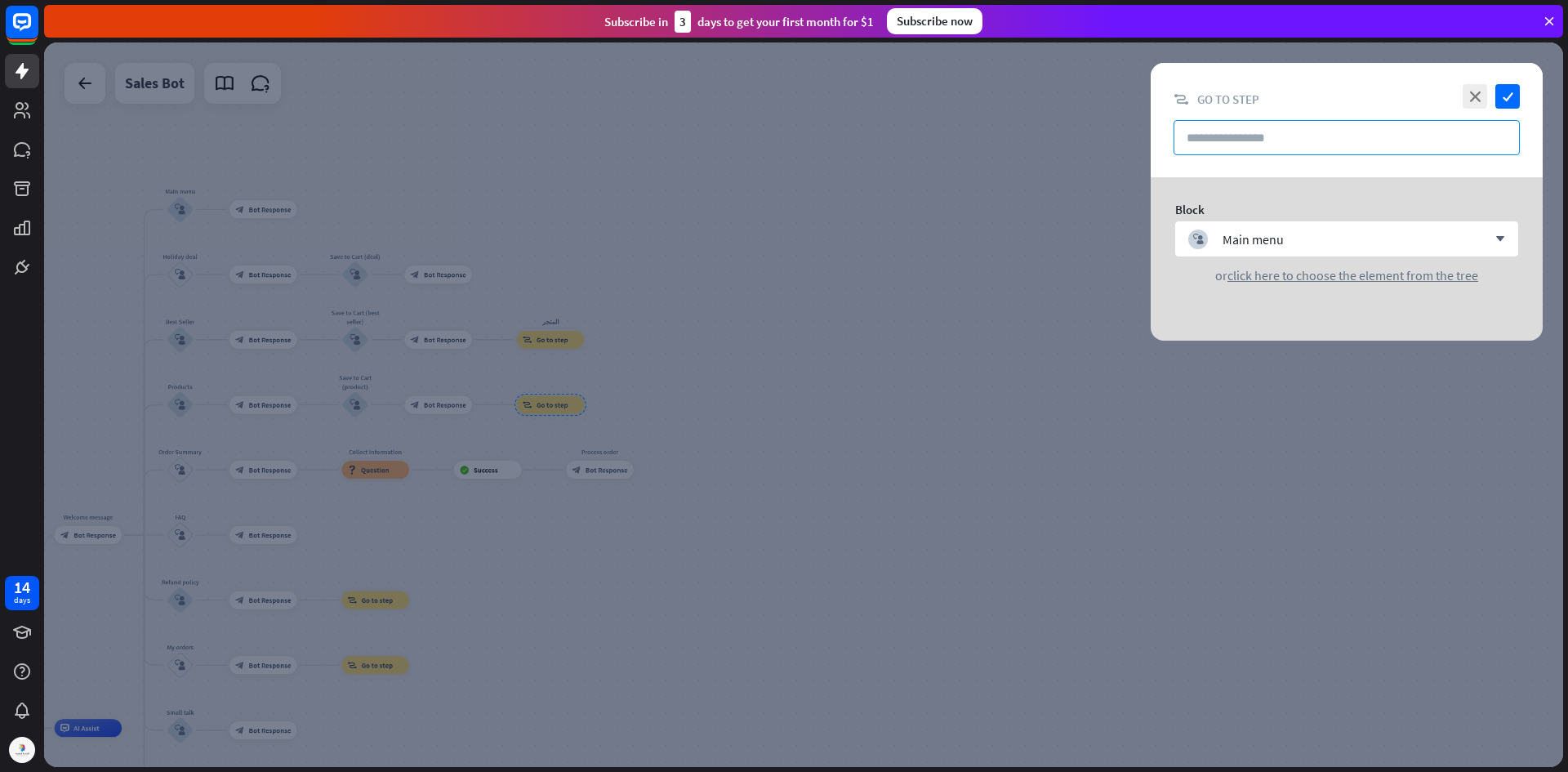
click at [1303, 142] on input "text" at bounding box center [1347, 137] width 347 height 35
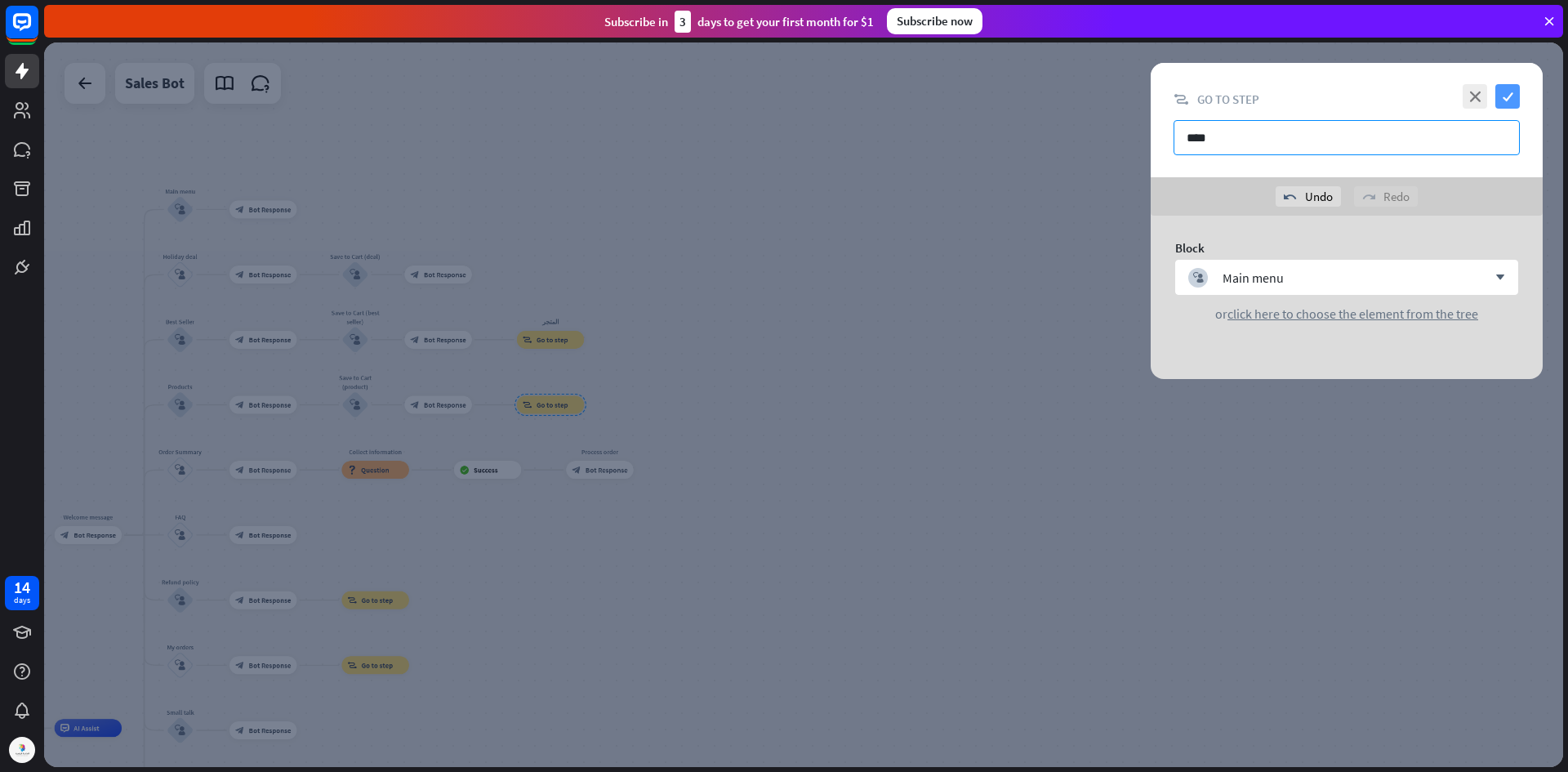
type input "****"
click at [1513, 98] on icon "check" at bounding box center [1507, 97] width 25 height 25
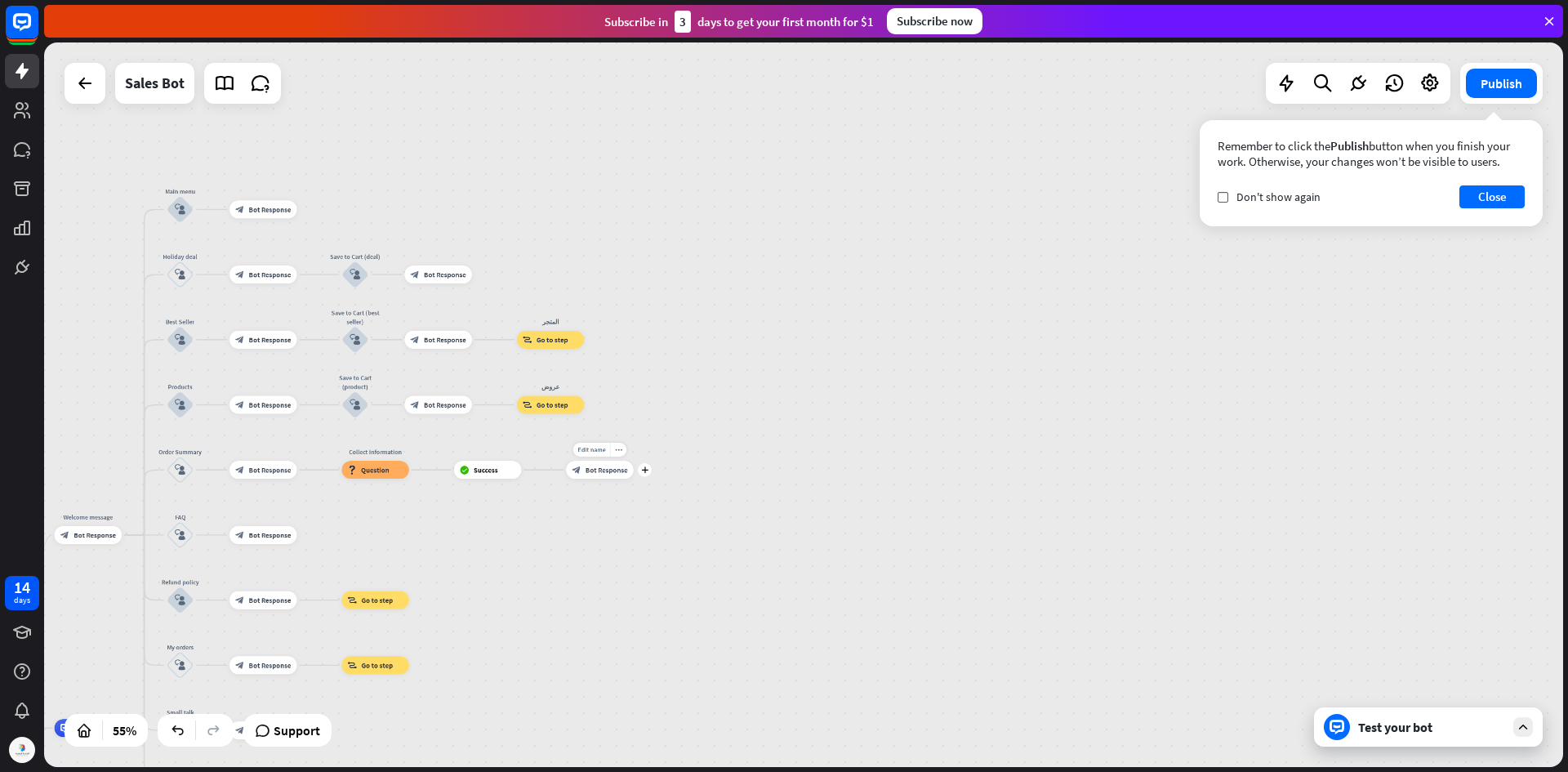
click at [619, 479] on div "Edit name more_horiz plus block_bot_response Bot Response" at bounding box center [599, 469] width 67 height 18
click at [633, 479] on div "Edit name more_horiz plus block_bot_response Bot Response" at bounding box center [599, 469] width 67 height 18
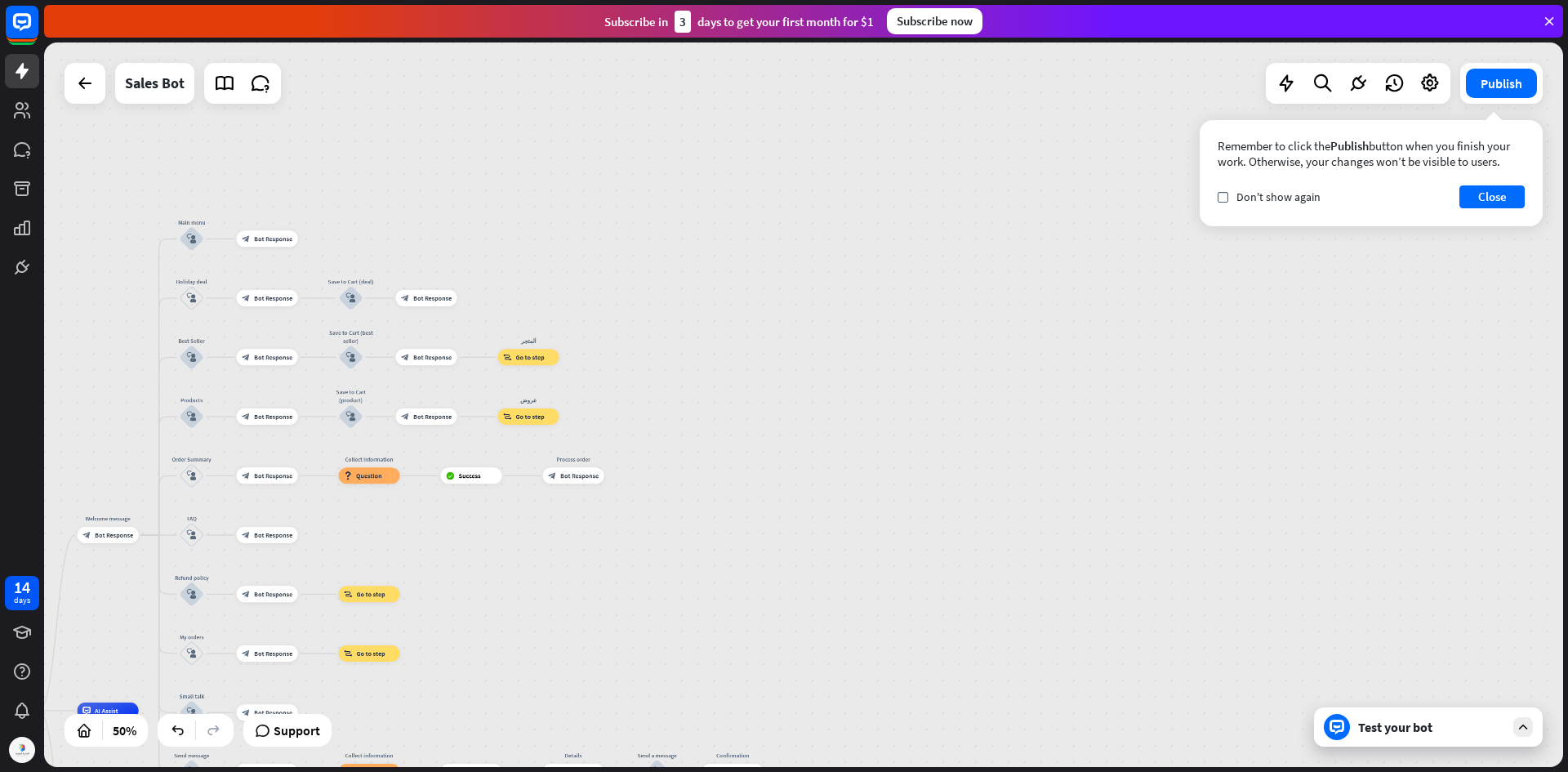
click at [1392, 726] on div "Test your bot" at bounding box center [1431, 727] width 147 height 17
